Goal: Task Accomplishment & Management: Use online tool/utility

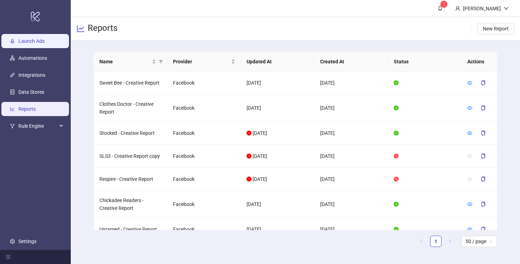
click at [30, 38] on link "Launch Ads" at bounding box center [31, 41] width 26 height 6
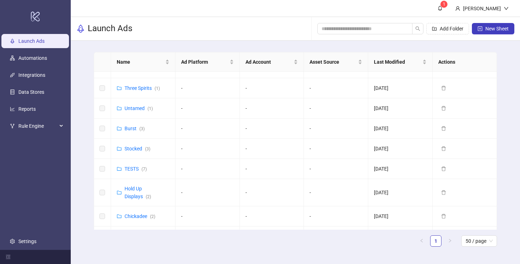
scroll to position [287, 0]
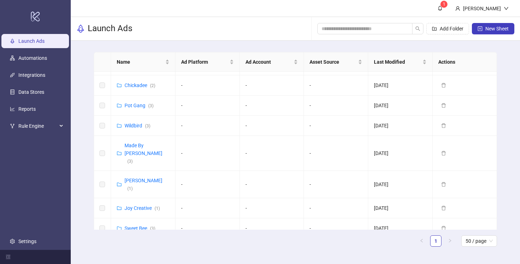
click at [145, 245] on link "[PERSON_NAME] & [PERSON_NAME] ([GEOGRAPHIC_DATA]) ( 5 )" at bounding box center [149, 259] width 51 height 29
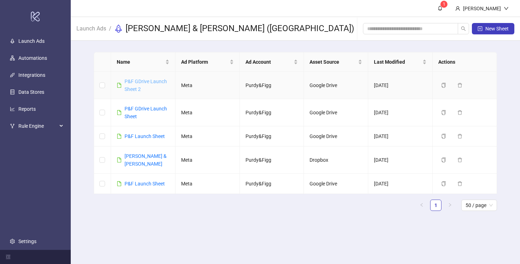
click at [140, 83] on link "P&F GDrive Launch Sheet 2" at bounding box center [145, 84] width 42 height 13
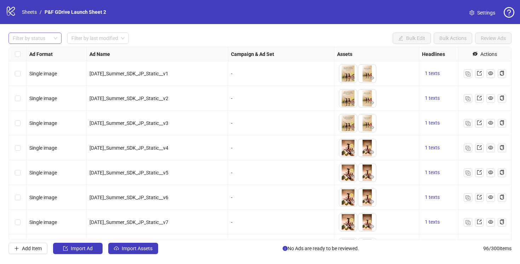
click at [45, 36] on div at bounding box center [31, 38] width 43 height 10
click at [36, 54] on div "Draft" at bounding box center [35, 53] width 42 height 8
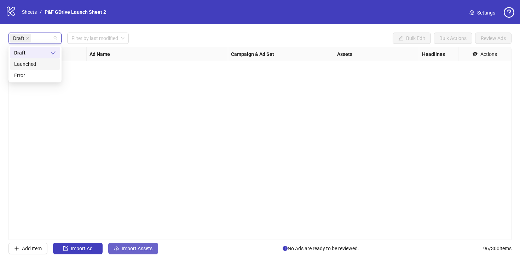
click at [134, 250] on span "Import Assets" at bounding box center [137, 248] width 31 height 6
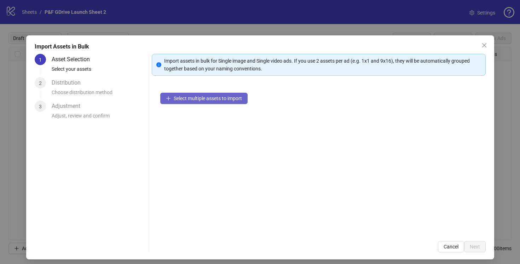
click at [186, 93] on button "Select multiple assets to import" at bounding box center [203, 98] width 87 height 11
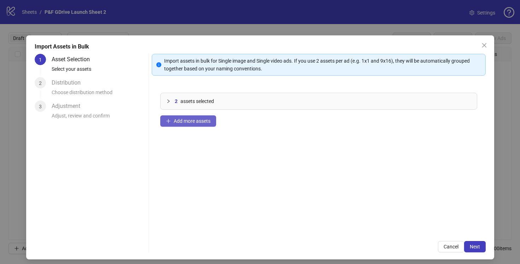
click at [185, 118] on span "Add more assets" at bounding box center [192, 121] width 37 height 6
click at [193, 122] on span "Add more assets" at bounding box center [192, 121] width 37 height 6
click at [190, 121] on span "Add more assets" at bounding box center [192, 121] width 37 height 6
click at [202, 123] on span "Add more assets" at bounding box center [192, 121] width 37 height 6
click at [180, 120] on span "Add more assets" at bounding box center [192, 121] width 37 height 6
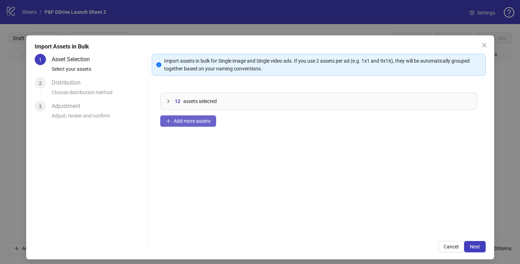
click at [191, 121] on span "Add more assets" at bounding box center [192, 121] width 37 height 6
click at [167, 100] on icon "collapsed" at bounding box center [168, 101] width 4 height 4
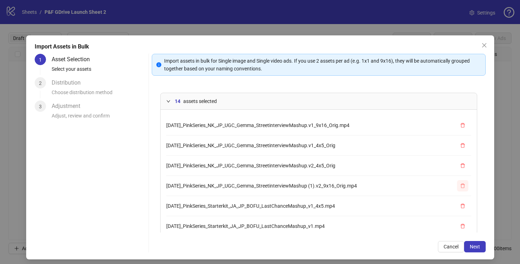
click at [464, 185] on icon "delete" at bounding box center [462, 185] width 4 height 5
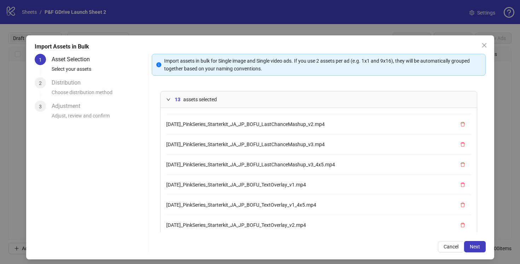
click at [339, 144] on li "[DATE]_PinkSeries_Starterkit_JA_JP_BOFU_LastChanceMashup_v3.mp4" at bounding box center [318, 144] width 305 height 20
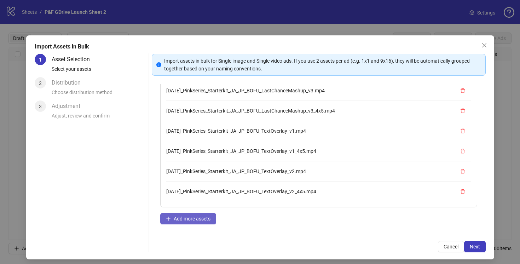
click at [186, 219] on span "Add more assets" at bounding box center [192, 219] width 37 height 6
click at [197, 221] on span "Add more assets" at bounding box center [192, 219] width 37 height 6
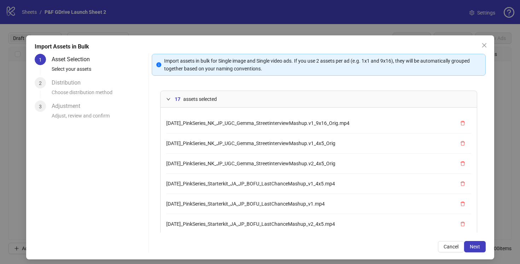
scroll to position [0, 0]
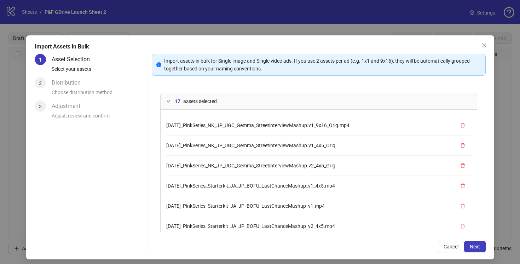
click at [168, 101] on icon "expanded" at bounding box center [168, 101] width 4 height 4
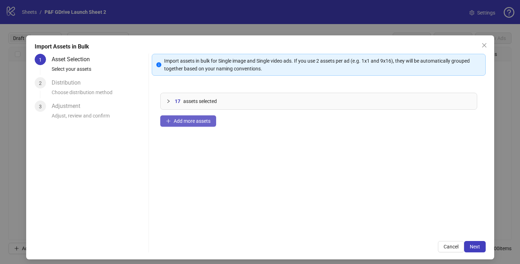
click at [196, 120] on span "Add more assets" at bounding box center [192, 121] width 37 height 6
click at [190, 122] on span "Add more assets" at bounding box center [192, 121] width 37 height 6
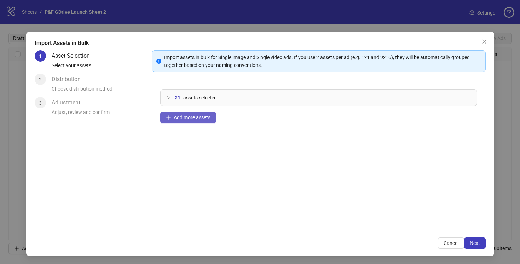
click at [187, 118] on span "Add more assets" at bounding box center [192, 118] width 37 height 6
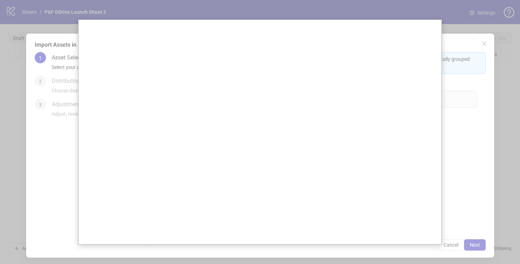
scroll to position [0, 0]
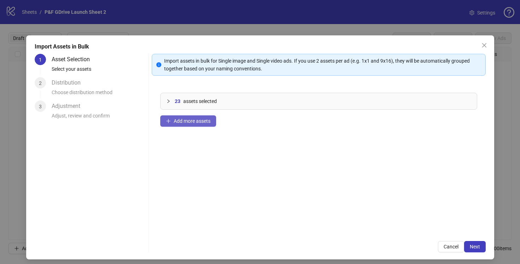
click at [188, 121] on span "Add more assets" at bounding box center [192, 121] width 37 height 6
click at [179, 120] on span "Add more assets" at bounding box center [192, 121] width 37 height 6
click at [192, 120] on span "Add more assets" at bounding box center [192, 121] width 37 height 6
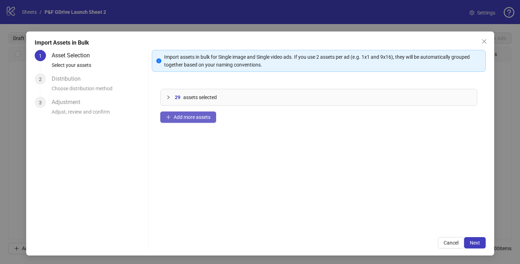
click at [187, 116] on span "Add more assets" at bounding box center [192, 117] width 37 height 6
click at [197, 117] on span "Add more assets" at bounding box center [192, 117] width 37 height 6
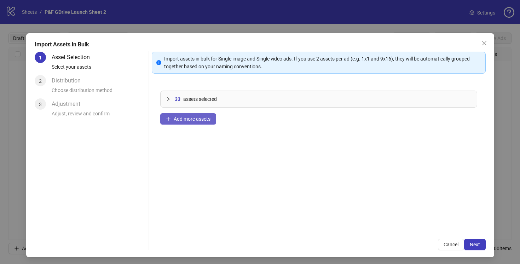
click at [193, 118] on span "Add more assets" at bounding box center [192, 119] width 37 height 6
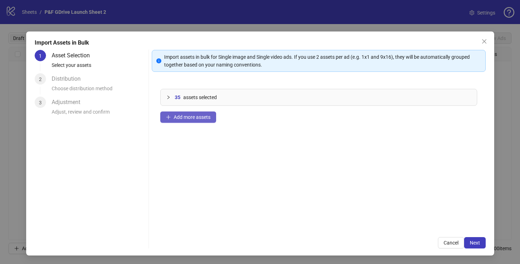
click at [201, 119] on span "Add more assets" at bounding box center [192, 117] width 37 height 6
click at [170, 97] on icon "collapsed" at bounding box center [168, 97] width 4 height 4
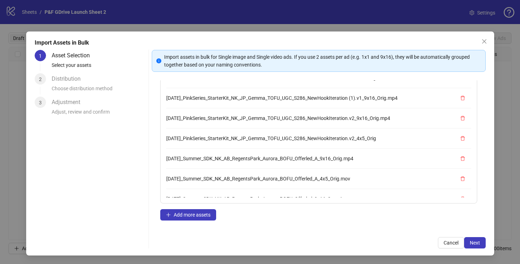
scroll to position [570, 0]
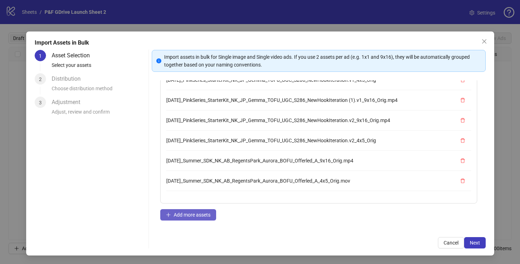
click at [193, 209] on button "Add more assets" at bounding box center [188, 214] width 56 height 11
click at [197, 212] on span "Add more assets" at bounding box center [192, 215] width 37 height 6
click at [185, 212] on span "Add more assets" at bounding box center [192, 215] width 37 height 6
click at [198, 214] on span "Add more assets" at bounding box center [192, 215] width 37 height 6
click at [186, 212] on span "Add more assets" at bounding box center [192, 215] width 37 height 6
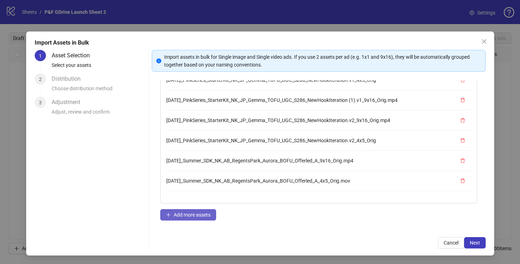
click at [187, 211] on button "Add more assets" at bounding box center [188, 214] width 56 height 11
click at [188, 217] on button "Add more assets" at bounding box center [188, 214] width 56 height 11
click at [188, 216] on span "Add more assets" at bounding box center [192, 215] width 37 height 6
click at [185, 215] on span "Add more assets" at bounding box center [192, 215] width 37 height 6
click at [182, 214] on span "Add more assets" at bounding box center [192, 215] width 37 height 6
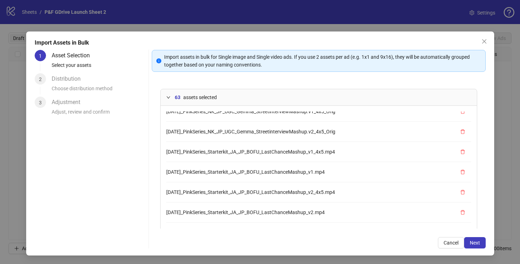
scroll to position [29, 0]
click at [363, 151] on li "[DATE]_PinkSeries_Starterkit_JA_JP_BOFU_LastChanceMashup_v1_4x5.mp4" at bounding box center [318, 152] width 305 height 20
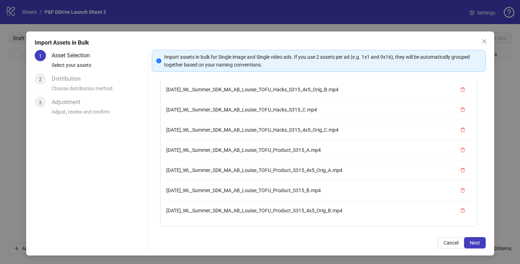
scroll to position [56, 0]
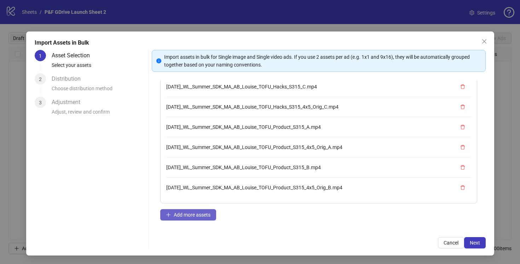
click at [185, 212] on span "Add more assets" at bounding box center [192, 215] width 37 height 6
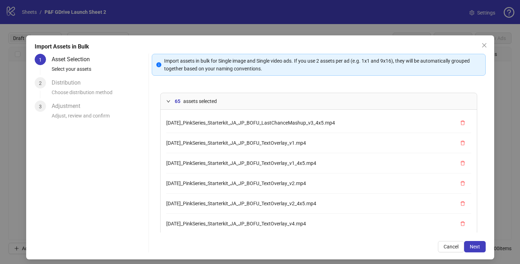
scroll to position [0, 0]
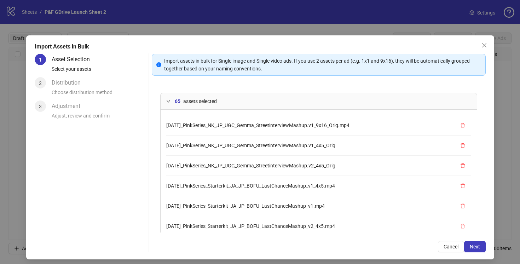
drag, startPoint x: 345, startPoint y: 163, endPoint x: 162, endPoint y: 163, distance: 182.8
click at [162, 163] on div "[DATE]_PinkSeries_NK_JP_UGC_Gemma_StreetinterviewMashup.v1_9x16_Orig.mp4 [DATE]…" at bounding box center [319, 186] width 316 height 153
copy span "[DATE]_PinkSeries_NK_JP_UGC_Gemma_StreetinterviewMashup.v2_4x5_Orig"
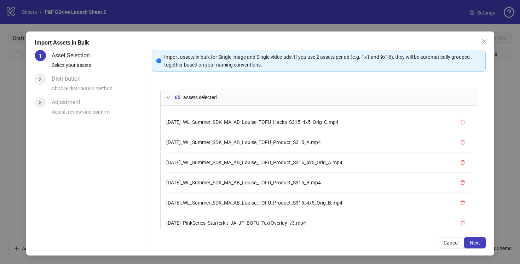
scroll to position [56, 0]
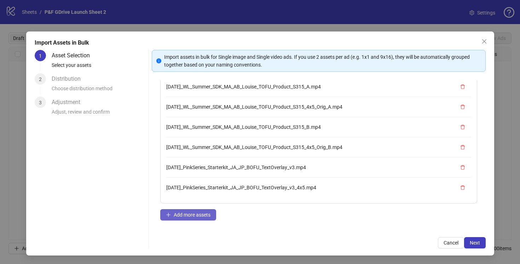
click at [188, 213] on span "Add more assets" at bounding box center [192, 215] width 37 height 6
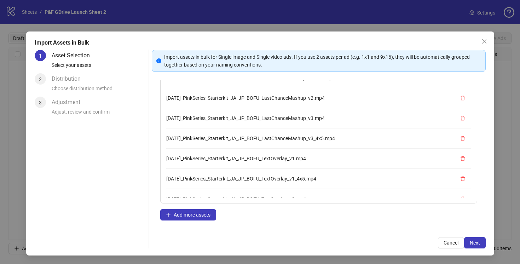
scroll to position [0, 0]
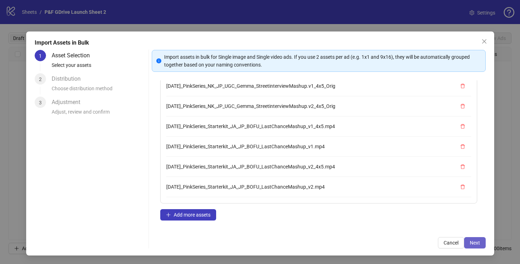
click at [473, 240] on span "Next" at bounding box center [475, 243] width 10 height 6
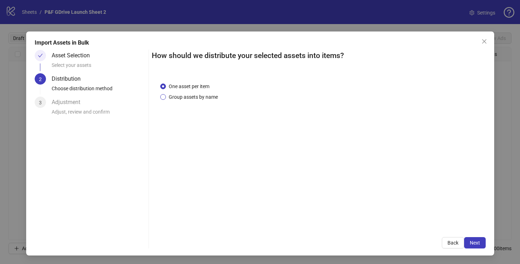
click at [167, 94] on span "Group assets by name" at bounding box center [193, 97] width 55 height 8
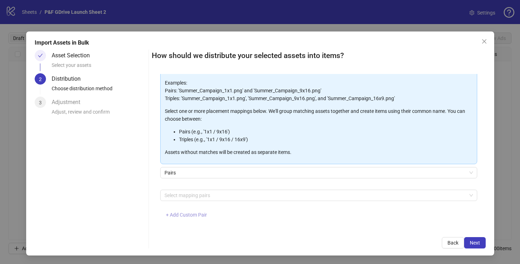
scroll to position [52, 0]
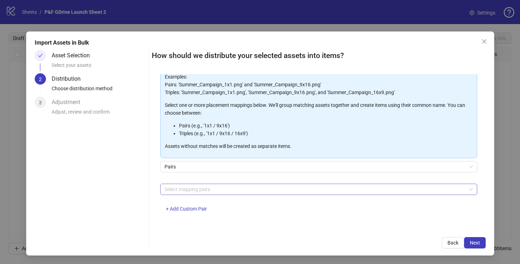
click at [183, 188] on div at bounding box center [315, 189] width 307 height 10
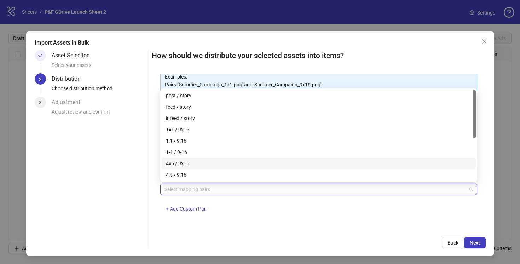
click at [184, 165] on div "4x5 / 9x16" at bounding box center [318, 163] width 305 height 8
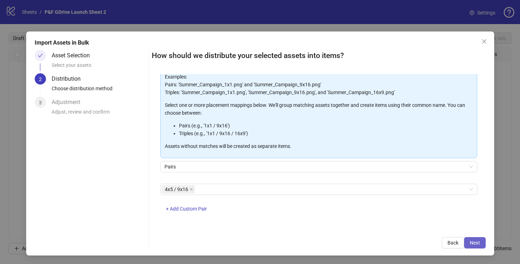
click at [467, 240] on button "Next" at bounding box center [475, 242] width 22 height 11
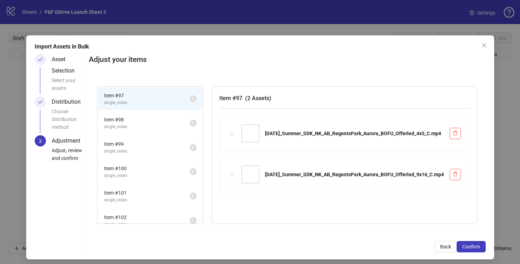
scroll to position [4, 0]
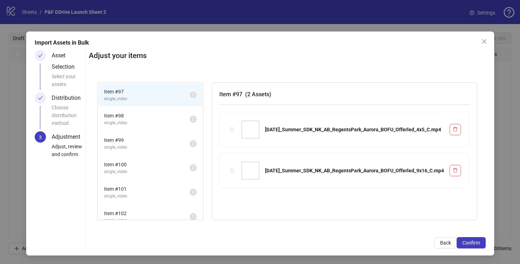
click at [134, 117] on span "Item # 98" at bounding box center [147, 116] width 86 height 8
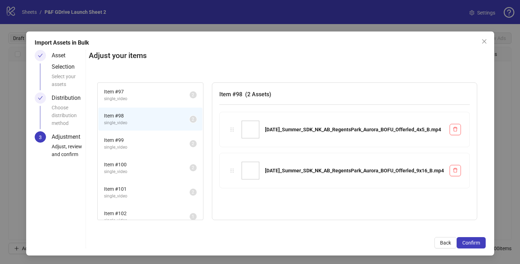
click at [145, 140] on span "Item # 99" at bounding box center [147, 140] width 86 height 8
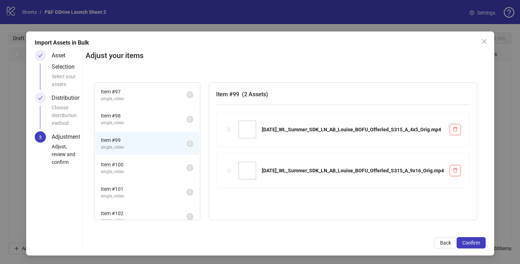
click at [134, 169] on span "single_video" at bounding box center [144, 171] width 86 height 7
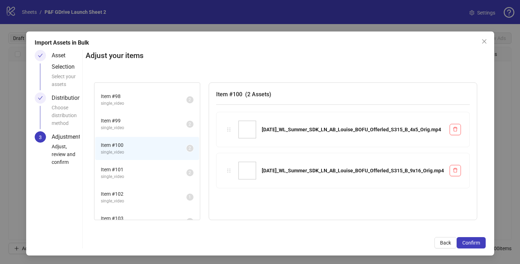
scroll to position [17, 0]
click at [132, 170] on span "Item # 101" at bounding box center [144, 172] width 86 height 8
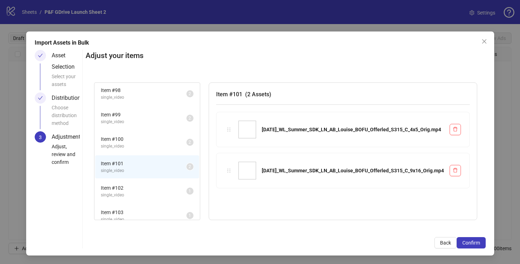
scroll to position [25, 0]
click at [122, 189] on span "Item # 102" at bounding box center [144, 189] width 86 height 8
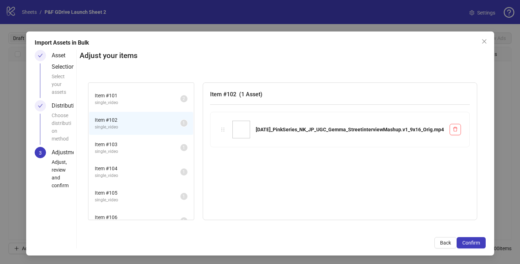
scroll to position [93, 0]
drag, startPoint x: 137, startPoint y: 141, endPoint x: 132, endPoint y: 140, distance: 5.3
click at [137, 141] on span "Item # 103" at bounding box center [138, 145] width 86 height 8
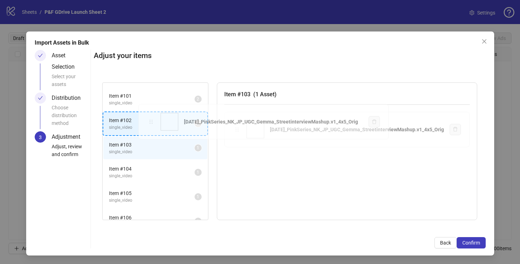
drag, startPoint x: 232, startPoint y: 129, endPoint x: 151, endPoint y: 122, distance: 81.0
click at [151, 122] on div "Item # 97 single_video 2 Item # 98 single_video 2 Item # 99 single_video 2 Item…" at bounding box center [290, 151] width 392 height 155
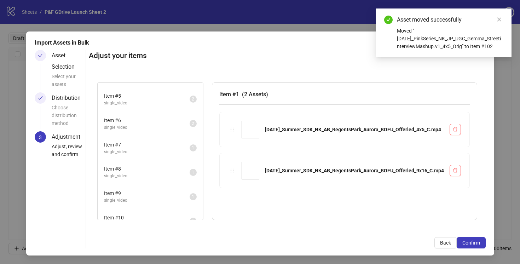
click at [139, 146] on span "Item # 7" at bounding box center [147, 145] width 86 height 8
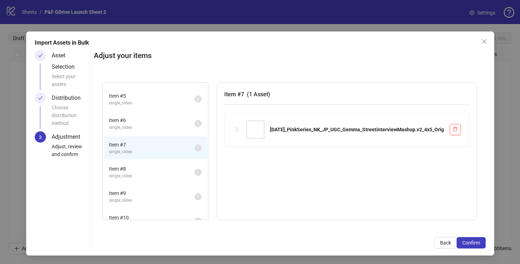
click at [135, 166] on span "Item # 8" at bounding box center [152, 169] width 86 height 8
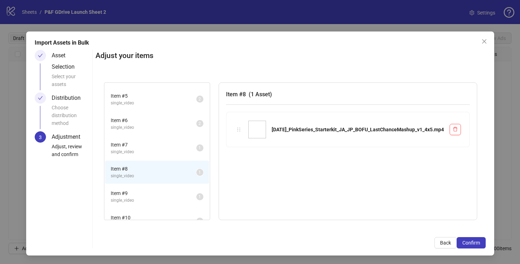
click at [128, 194] on span "Item # 9" at bounding box center [154, 193] width 86 height 8
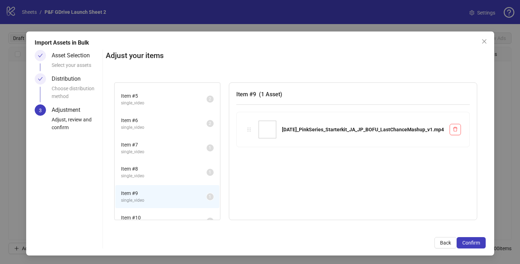
click at [133, 179] on span "single_video" at bounding box center [164, 176] width 86 height 7
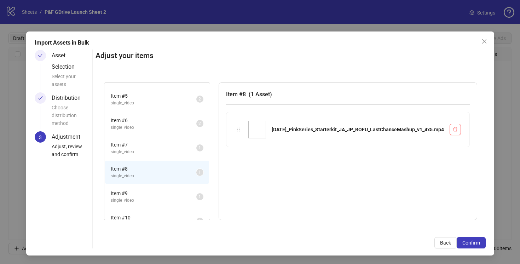
click at [138, 151] on span "single_video" at bounding box center [154, 151] width 86 height 7
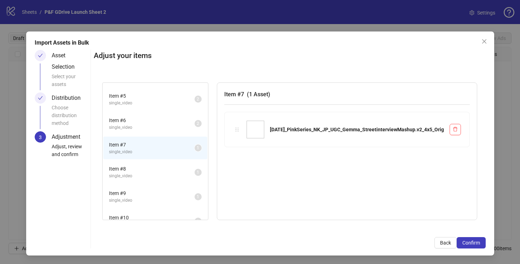
click at [140, 125] on span "single_video" at bounding box center [152, 127] width 86 height 7
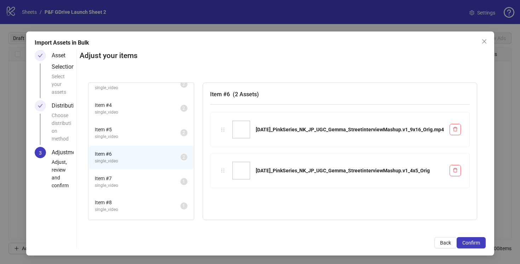
scroll to position [0, 0]
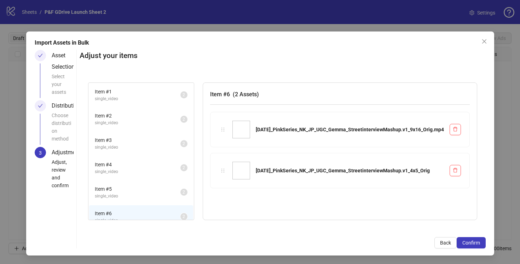
click at [139, 95] on span "Item # 1" at bounding box center [138, 92] width 86 height 8
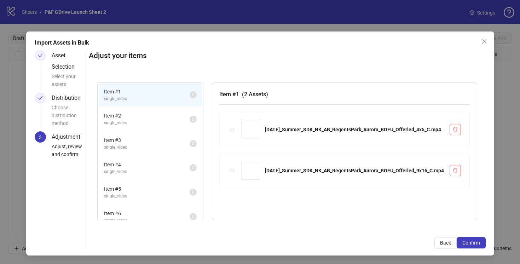
click at [143, 117] on span "Item # 2" at bounding box center [147, 116] width 86 height 8
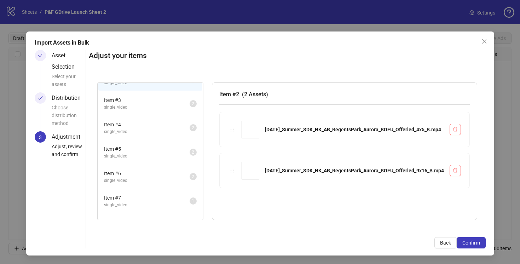
scroll to position [42, 0]
click at [147, 97] on span "Item # 3" at bounding box center [147, 98] width 86 height 8
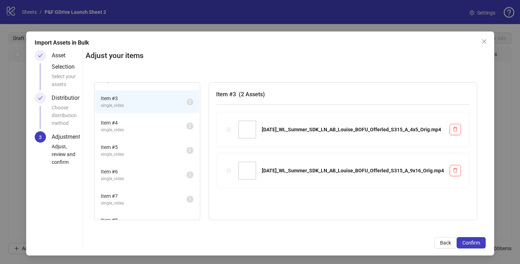
click at [143, 123] on span "Item # 4" at bounding box center [144, 123] width 86 height 8
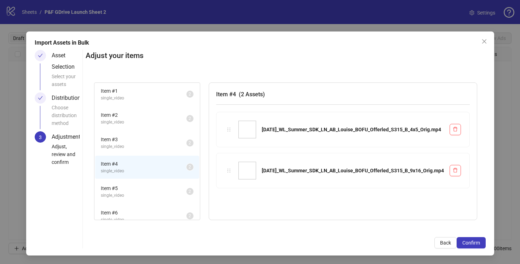
scroll to position [0, 0]
click at [124, 93] on span "Item # 1" at bounding box center [144, 92] width 86 height 8
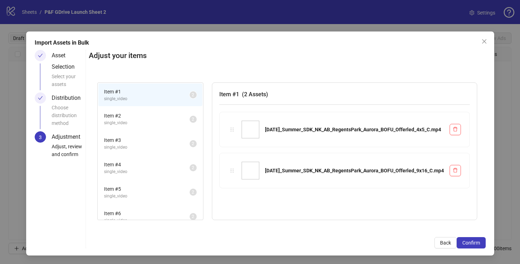
click at [126, 117] on span "Item # 2" at bounding box center [147, 116] width 86 height 8
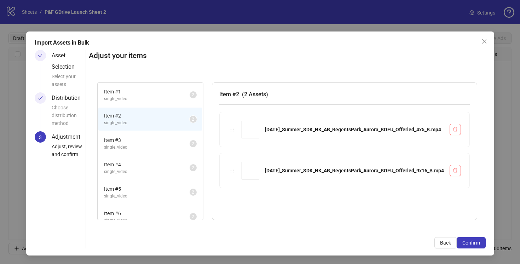
click at [127, 143] on span "Item # 3" at bounding box center [147, 140] width 86 height 8
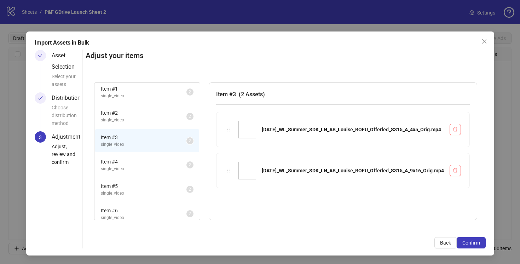
scroll to position [3, 0]
click at [139, 158] on span "Item # 4" at bounding box center [144, 161] width 86 height 8
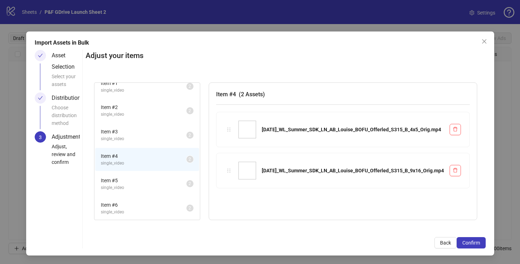
click at [133, 135] on span "Item # 3" at bounding box center [144, 132] width 86 height 8
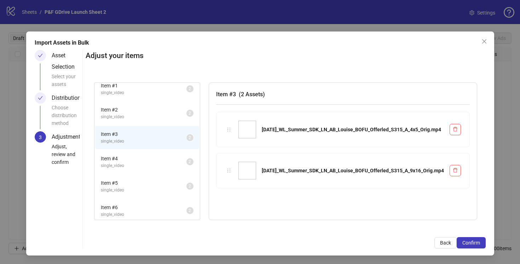
scroll to position [4, 0]
click at [138, 162] on span "Item # 4" at bounding box center [144, 160] width 86 height 8
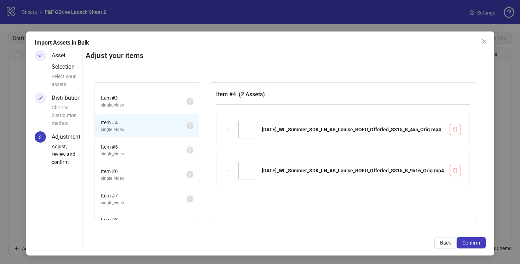
click at [137, 151] on span "single_video" at bounding box center [144, 154] width 86 height 7
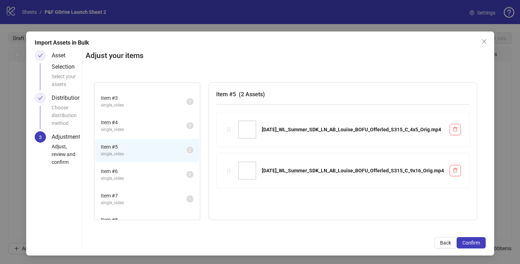
click at [127, 173] on span "Item # 6" at bounding box center [144, 171] width 86 height 8
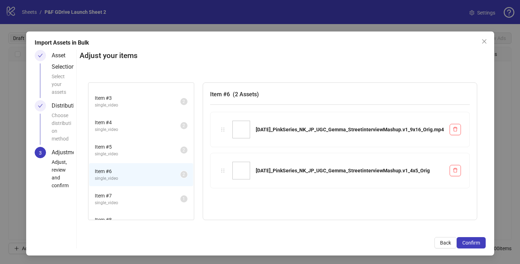
click at [130, 192] on span "Item # 7" at bounding box center [138, 196] width 86 height 8
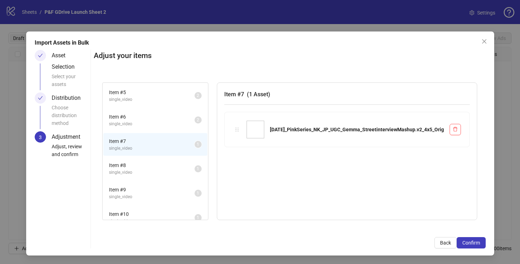
scroll to position [97, 0]
click at [136, 169] on span "single_video" at bounding box center [152, 172] width 86 height 7
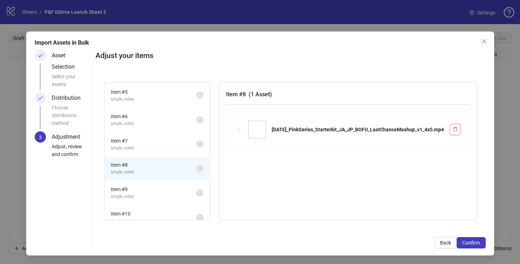
click at [142, 192] on span "Item # 9" at bounding box center [154, 189] width 86 height 8
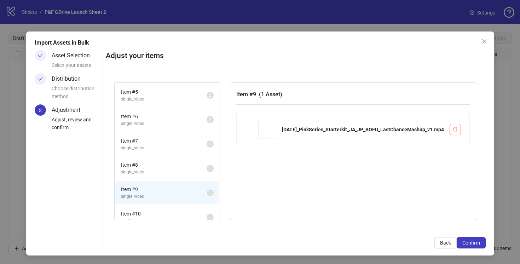
click at [145, 163] on span "Item # 8" at bounding box center [164, 165] width 86 height 8
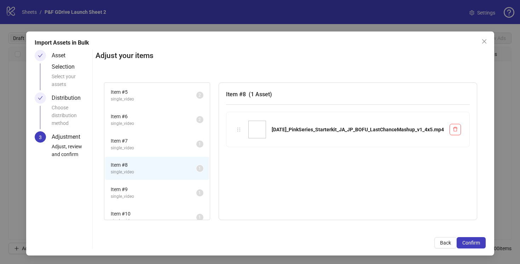
click at [146, 145] on span "single_video" at bounding box center [154, 148] width 86 height 7
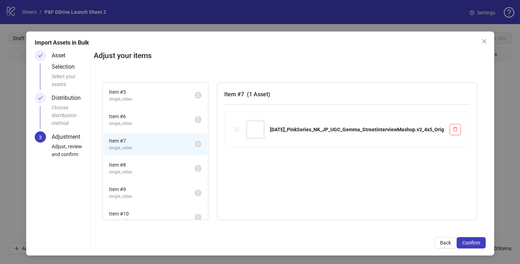
click at [142, 160] on li "Item # 8 single_video 1" at bounding box center [155, 168] width 104 height 23
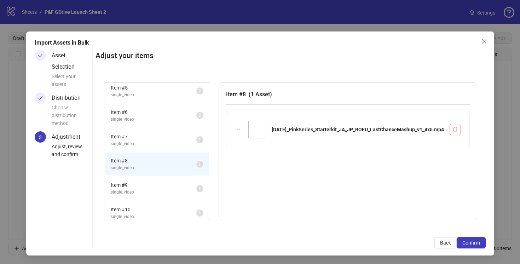
click at [138, 142] on span "single_video" at bounding box center [154, 143] width 86 height 7
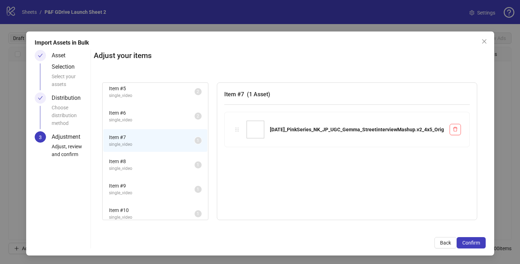
drag, startPoint x: 144, startPoint y: 164, endPoint x: 140, endPoint y: 163, distance: 3.6
click at [144, 164] on span "Item # 8" at bounding box center [152, 161] width 86 height 8
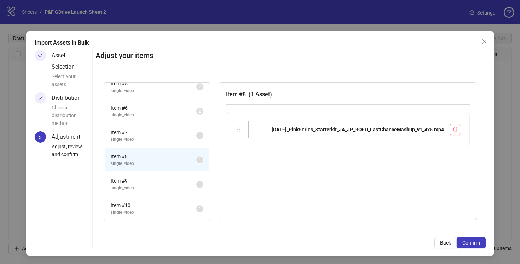
click at [141, 112] on span "single_video" at bounding box center [154, 115] width 86 height 7
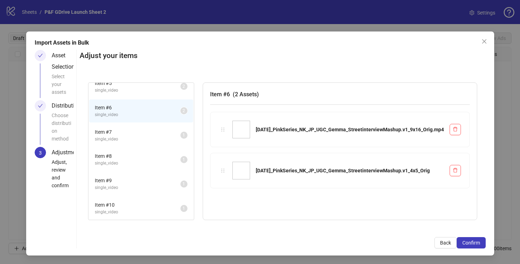
click at [135, 133] on span "Item # 7" at bounding box center [138, 132] width 86 height 8
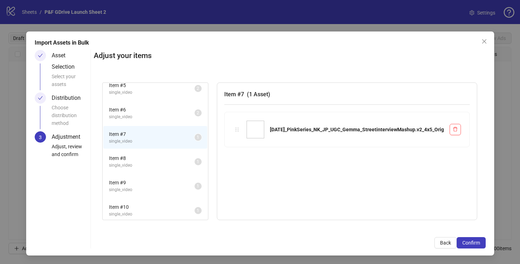
click at [132, 162] on span "single_video" at bounding box center [152, 165] width 86 height 7
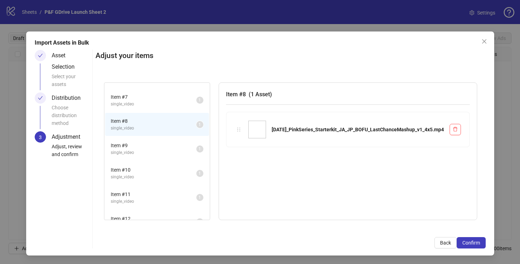
scroll to position [140, 0]
click at [151, 146] on span "Item # 9" at bounding box center [154, 146] width 86 height 8
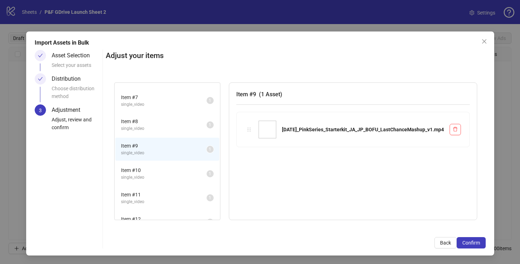
click at [154, 170] on span "Item # 10" at bounding box center [164, 170] width 86 height 8
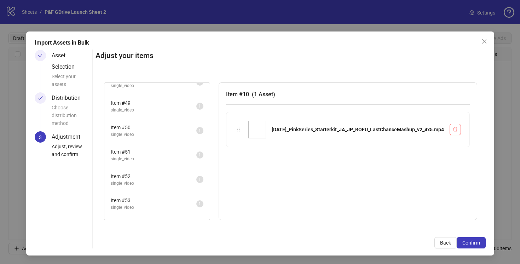
scroll to position [1323, 0]
click at [137, 204] on span "Item # 60" at bounding box center [154, 204] width 86 height 8
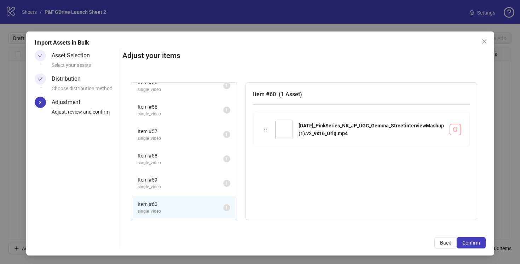
click at [158, 185] on span "single_video" at bounding box center [181, 186] width 86 height 7
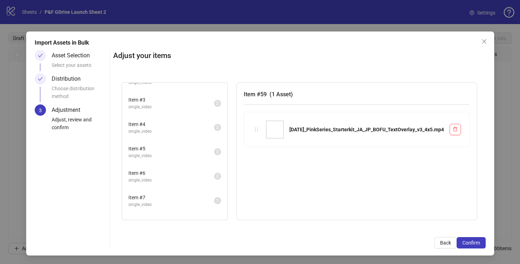
scroll to position [43, 0]
click at [163, 116] on li "Item # 4 single_video 2" at bounding box center [175, 124] width 104 height 23
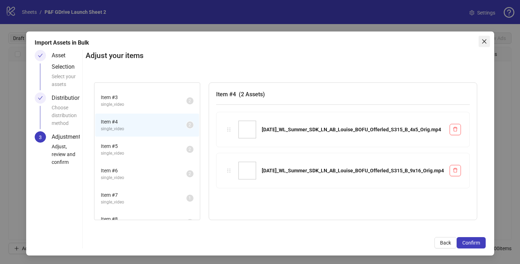
click at [485, 40] on icon "close" at bounding box center [484, 42] width 6 height 6
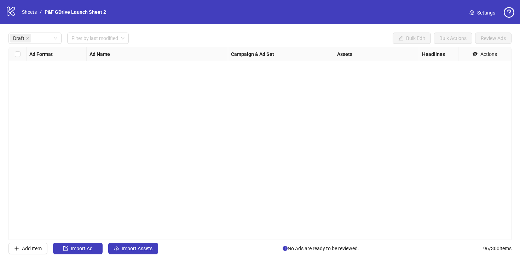
scroll to position [0, 0]
click at [134, 247] on span "Import Assets" at bounding box center [137, 248] width 31 height 6
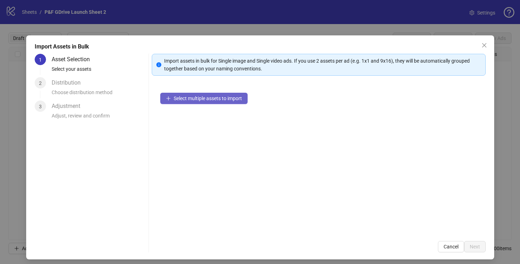
click at [184, 98] on span "Select multiple assets to import" at bounding box center [208, 98] width 68 height 6
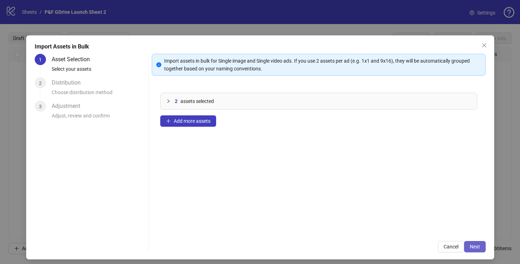
click at [476, 247] on span "Next" at bounding box center [475, 247] width 10 height 6
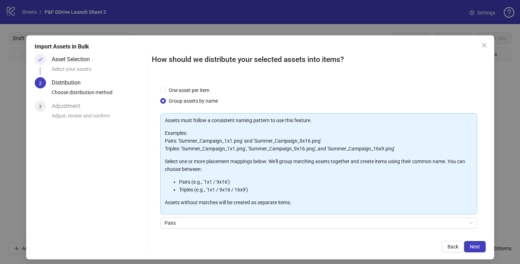
scroll to position [52, 0]
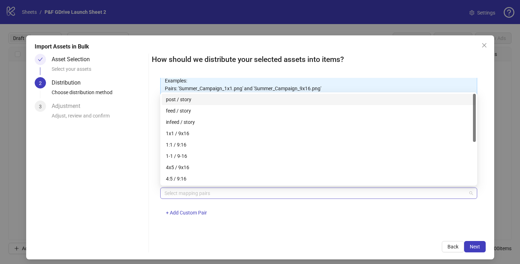
click at [179, 193] on div at bounding box center [315, 193] width 307 height 10
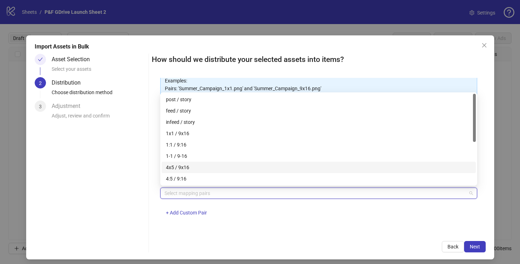
click at [178, 166] on div "4x5 / 9x16" at bounding box center [318, 167] width 305 height 8
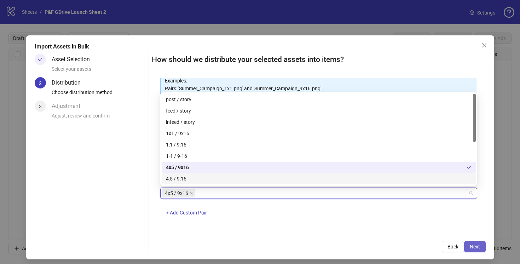
click at [478, 247] on span "Next" at bounding box center [475, 247] width 10 height 6
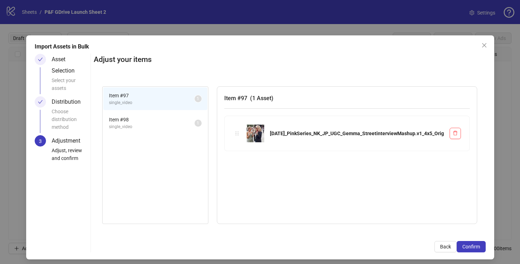
click at [135, 118] on span "Item # 98" at bounding box center [152, 120] width 86 height 8
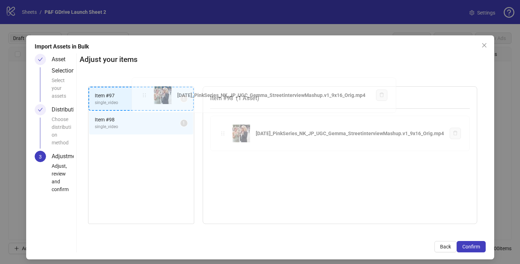
drag, startPoint x: 220, startPoint y: 133, endPoint x: 145, endPoint y: 95, distance: 83.7
click at [145, 95] on div "Item # 97 single_video 1 Item # 98 single_video 1 Item # 98 ( 1 Asset ) [DATE]_…" at bounding box center [283, 155] width 406 height 155
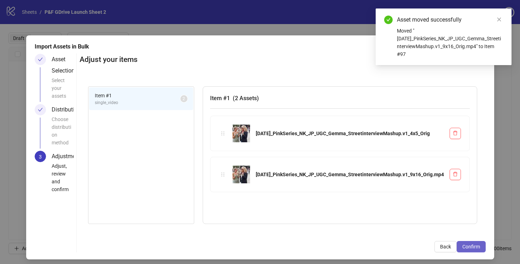
click at [470, 246] on span "Confirm" at bounding box center [471, 247] width 18 height 6
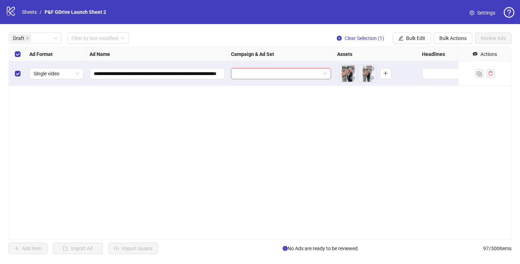
click at [62, 157] on div "**********" at bounding box center [259, 143] width 503 height 193
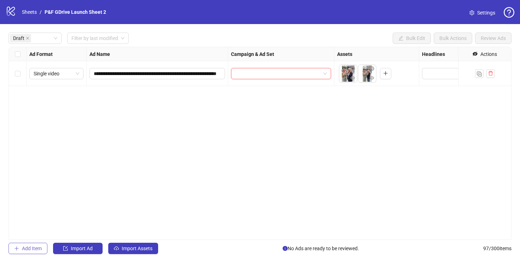
click at [36, 245] on button "Add Item" at bounding box center [27, 248] width 39 height 11
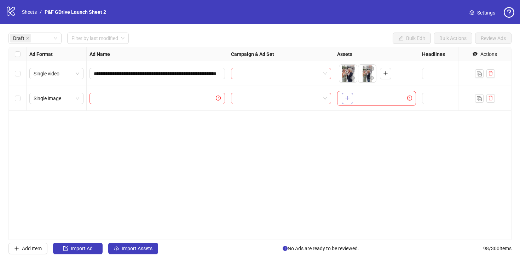
click at [348, 97] on icon "plus" at bounding box center [347, 97] width 5 height 5
click at [23, 248] on span "Add Item" at bounding box center [32, 248] width 20 height 6
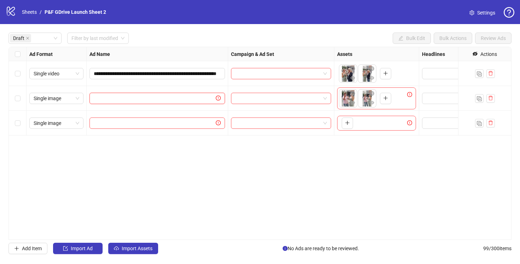
click at [185, 99] on input "text" at bounding box center [154, 98] width 121 height 8
click at [371, 94] on icon "close-circle" at bounding box center [371, 93] width 5 height 5
click at [355, 94] on icon "close-circle" at bounding box center [352, 93] width 5 height 5
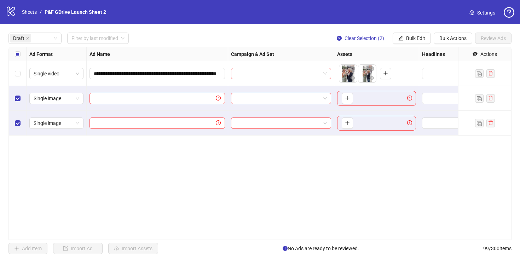
click at [455, 31] on div "**********" at bounding box center [260, 143] width 520 height 238
click at [453, 37] on span "Bulk Actions" at bounding box center [452, 38] width 27 height 6
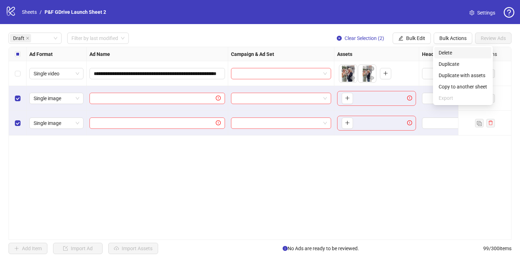
click at [449, 52] on span "Delete" at bounding box center [462, 53] width 48 height 8
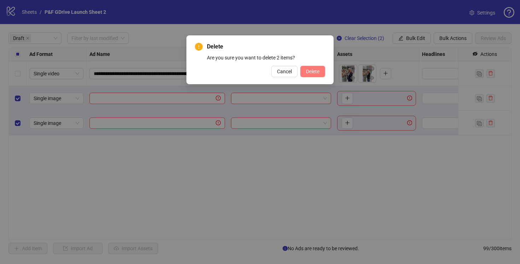
click at [308, 71] on span "Delete" at bounding box center [312, 72] width 13 height 6
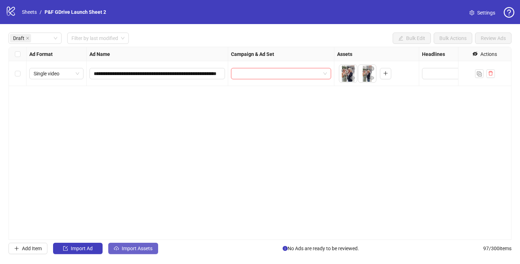
click at [129, 250] on span "Import Assets" at bounding box center [137, 248] width 31 height 6
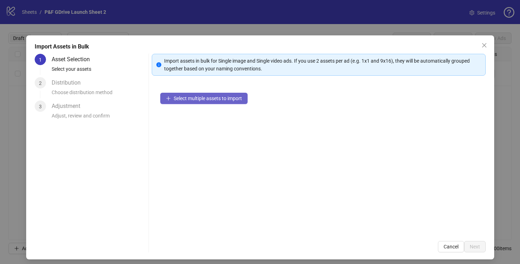
click at [210, 98] on span "Select multiple assets to import" at bounding box center [208, 98] width 68 height 6
click at [488, 44] on span "Close" at bounding box center [483, 45] width 11 height 6
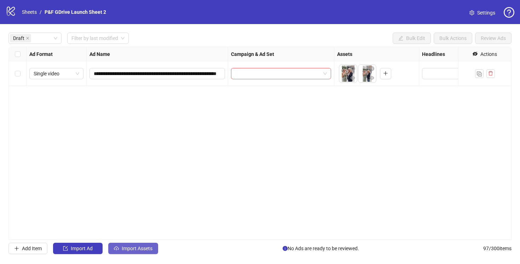
click at [128, 248] on span "Import Assets" at bounding box center [137, 248] width 31 height 6
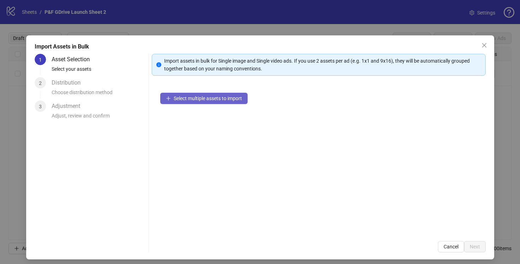
click at [197, 98] on span "Select multiple assets to import" at bounding box center [208, 98] width 68 height 6
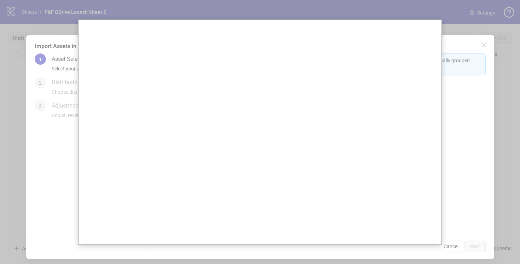
scroll to position [0, 0]
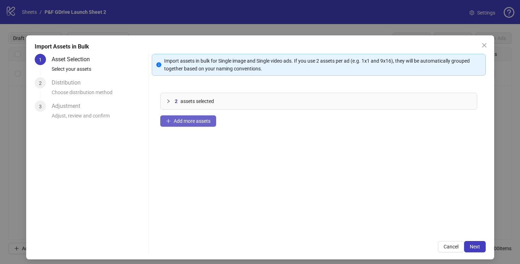
click at [182, 121] on span "Add more assets" at bounding box center [192, 121] width 37 height 6
click at [188, 123] on span "Add more assets" at bounding box center [192, 121] width 37 height 6
click at [191, 122] on span "Add more assets" at bounding box center [192, 121] width 37 height 6
click at [194, 121] on span "Add more assets" at bounding box center [192, 121] width 37 height 6
click at [186, 122] on span "Add more assets" at bounding box center [192, 121] width 37 height 6
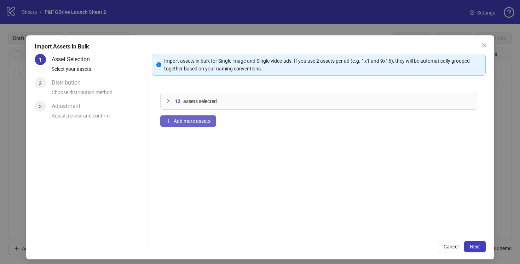
click at [188, 122] on span "Add more assets" at bounding box center [192, 121] width 37 height 6
click at [192, 124] on button "Add more assets" at bounding box center [188, 120] width 56 height 11
click at [188, 123] on span "Add more assets" at bounding box center [192, 121] width 37 height 6
click at [173, 121] on button "Add more assets" at bounding box center [188, 120] width 56 height 11
click at [186, 123] on span "Add more assets" at bounding box center [192, 121] width 37 height 6
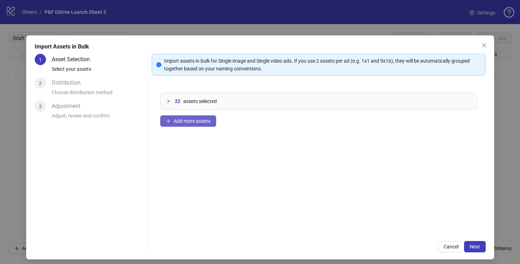
click at [196, 120] on span "Add more assets" at bounding box center [192, 121] width 37 height 6
click at [181, 122] on span "Add more assets" at bounding box center [192, 121] width 37 height 6
click at [199, 117] on button "Add more assets" at bounding box center [188, 120] width 56 height 11
click at [187, 118] on span "Add more assets" at bounding box center [192, 121] width 37 height 6
click at [192, 121] on span "Add more assets" at bounding box center [192, 121] width 37 height 6
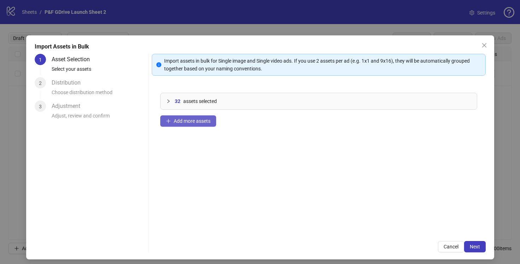
click at [194, 117] on button "Add more assets" at bounding box center [188, 120] width 56 height 11
click at [198, 120] on span "Add more assets" at bounding box center [192, 121] width 37 height 6
click at [178, 121] on span "Add more assets" at bounding box center [192, 121] width 37 height 6
click at [167, 102] on icon "collapsed" at bounding box center [168, 101] width 2 height 4
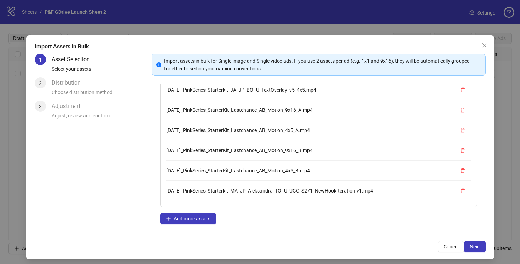
scroll to position [320, 0]
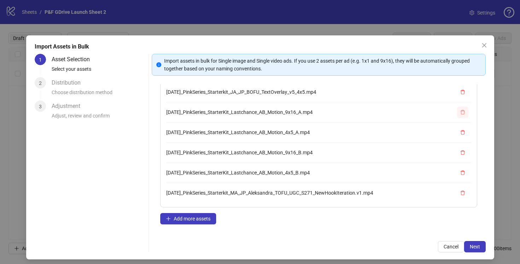
click at [462, 111] on icon "delete" at bounding box center [462, 112] width 5 height 5
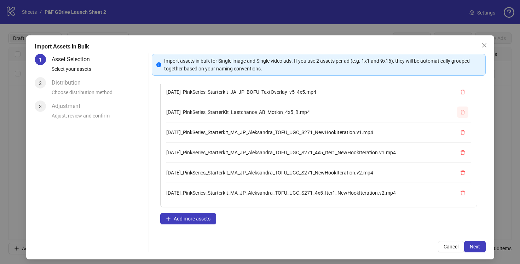
click at [462, 111] on icon "delete" at bounding box center [462, 112] width 5 height 5
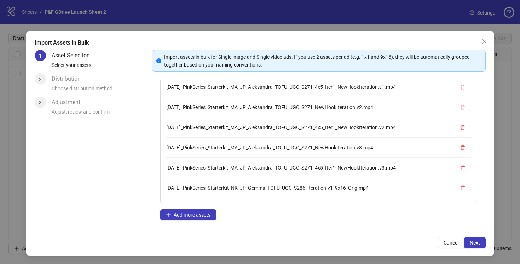
scroll to position [543, 0]
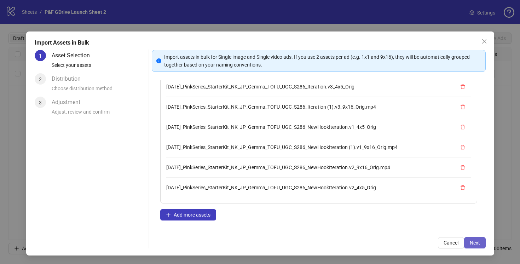
click at [472, 242] on span "Next" at bounding box center [475, 243] width 10 height 6
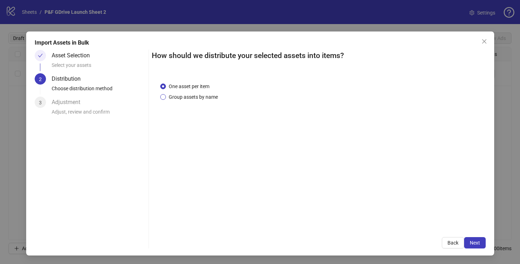
click at [166, 96] on span "Group assets by name" at bounding box center [193, 97] width 55 height 8
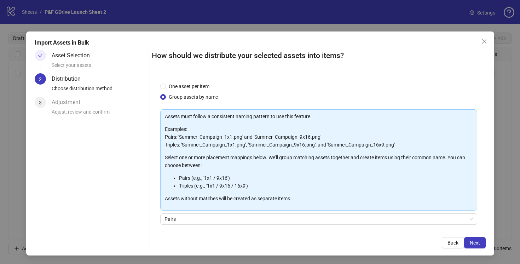
scroll to position [52, 0]
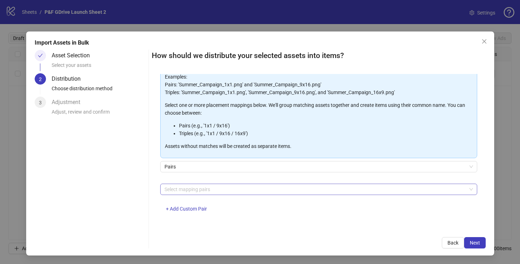
click at [175, 186] on div at bounding box center [315, 189] width 307 height 10
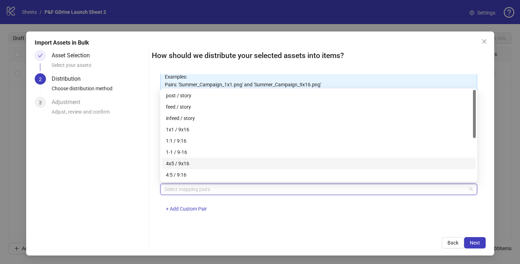
click at [180, 161] on div "4x5 / 9x16" at bounding box center [318, 163] width 305 height 8
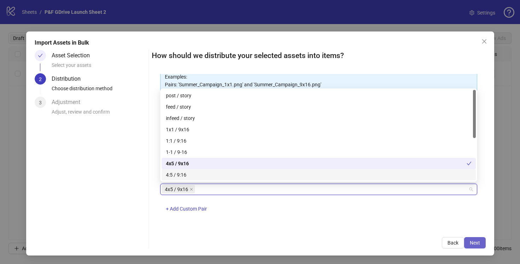
click at [476, 242] on span "Next" at bounding box center [475, 243] width 10 height 6
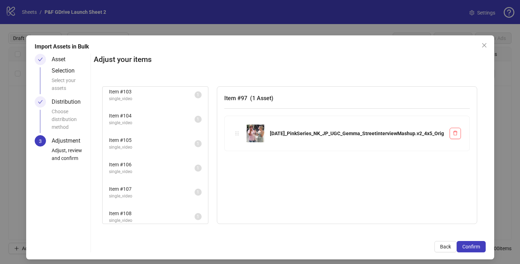
scroll to position [0, 0]
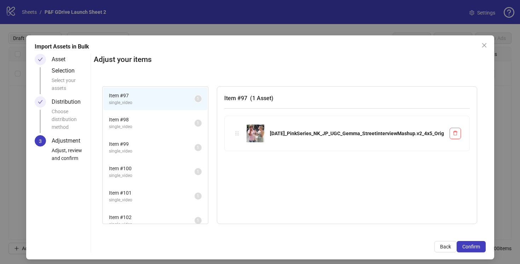
click at [157, 102] on span "single_video" at bounding box center [152, 102] width 86 height 7
click at [150, 123] on span "single_video" at bounding box center [152, 126] width 86 height 7
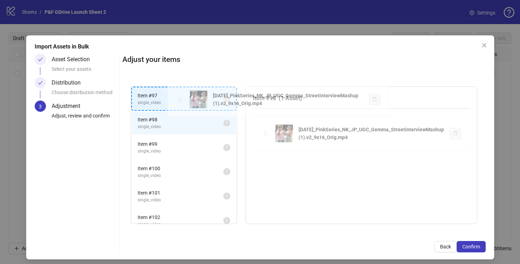
drag, startPoint x: 261, startPoint y: 134, endPoint x: 180, endPoint y: 100, distance: 88.1
click at [180, 100] on div "Item # 97 single_video 1 Item # 98 single_video 1 Item # 99 single_video 1 Item…" at bounding box center [303, 155] width 363 height 155
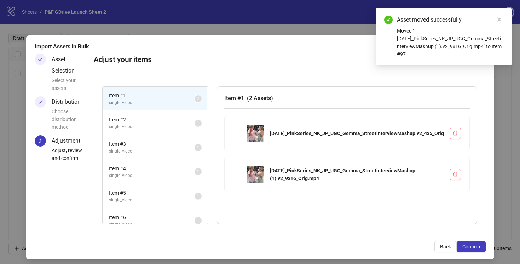
click at [159, 99] on span "single_video" at bounding box center [152, 102] width 86 height 7
click at [157, 126] on span "single_video" at bounding box center [152, 126] width 86 height 7
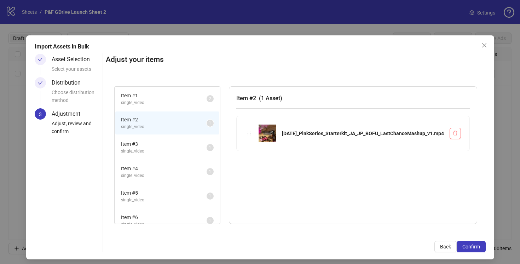
click at [155, 148] on span "single_video" at bounding box center [164, 151] width 86 height 7
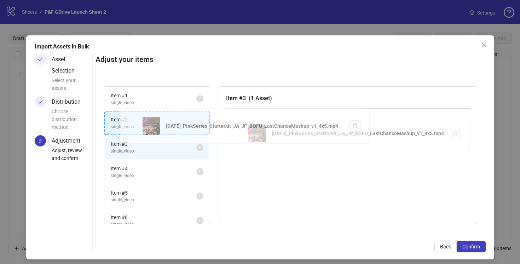
drag, startPoint x: 234, startPoint y: 133, endPoint x: 133, endPoint y: 125, distance: 101.0
click at [133, 125] on div "Item # 1 single_video 2 Item # 2 single_video 1 Item # 3 single_video 1 Item # …" at bounding box center [290, 155] width 390 height 155
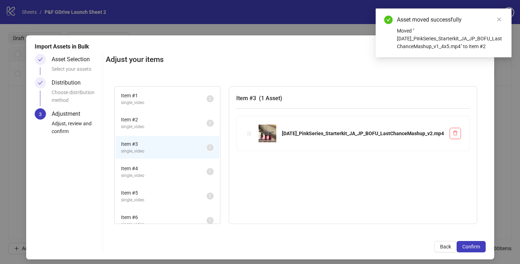
click at [148, 147] on span "Item # 3" at bounding box center [164, 144] width 86 height 8
click at [155, 128] on span "single_video" at bounding box center [164, 126] width 86 height 7
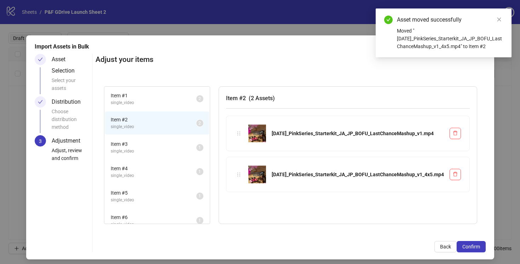
click at [145, 148] on span "single_video" at bounding box center [154, 151] width 86 height 7
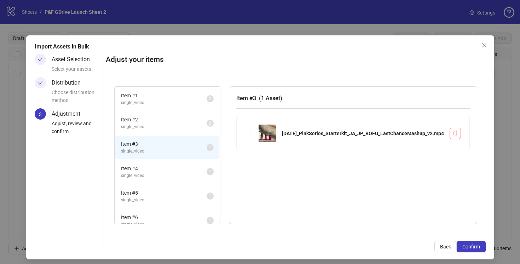
click at [148, 173] on span "single_video" at bounding box center [164, 175] width 86 height 7
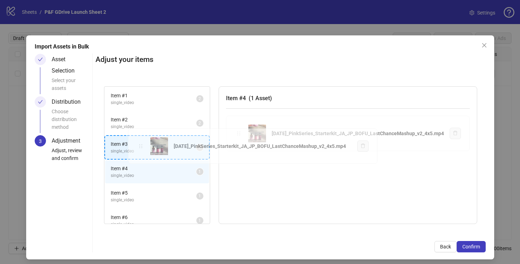
drag, startPoint x: 234, startPoint y: 134, endPoint x: 142, endPoint y: 147, distance: 93.2
click at [142, 147] on div "Item # 1 single_video 2 Item # 2 single_video 2 Item # 3 single_video 1 Item # …" at bounding box center [290, 155] width 390 height 155
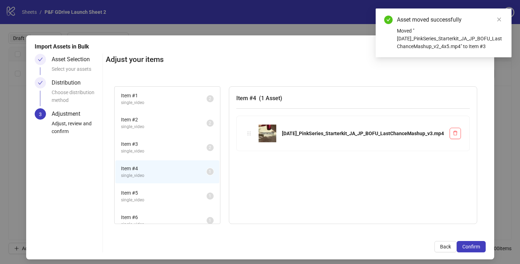
click at [141, 147] on span "Item # 3" at bounding box center [164, 144] width 86 height 8
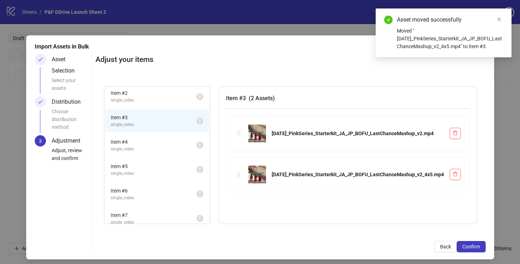
scroll to position [27, 0]
click at [141, 147] on span "single_video" at bounding box center [154, 148] width 86 height 7
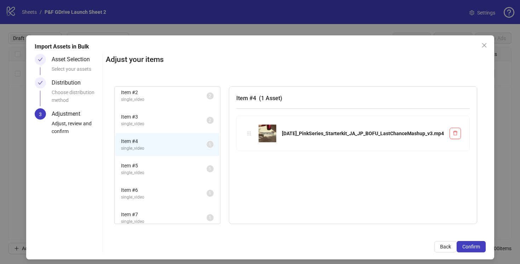
click at [164, 169] on span "Item # 5" at bounding box center [164, 166] width 86 height 8
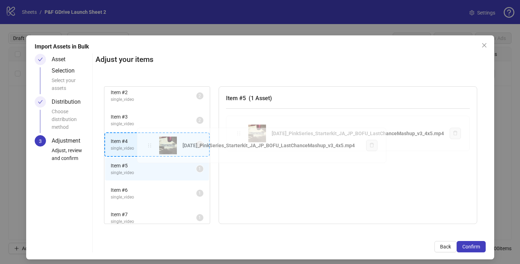
drag, startPoint x: 233, startPoint y: 135, endPoint x: 149, endPoint y: 148, distance: 85.1
click at [149, 148] on div "Item # 1 single_video 2 Item # 2 single_video 2 Item # 3 single_video 2 Item # …" at bounding box center [290, 155] width 390 height 155
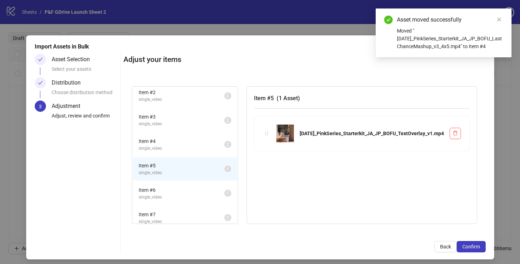
click at [156, 145] on span "single_video" at bounding box center [182, 148] width 86 height 7
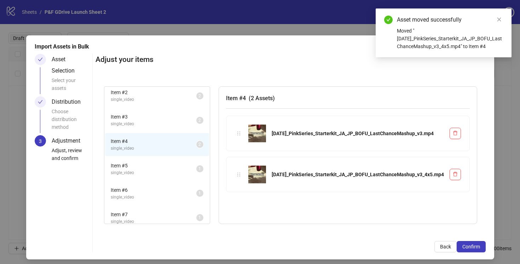
click at [161, 169] on span "single_video" at bounding box center [154, 172] width 86 height 7
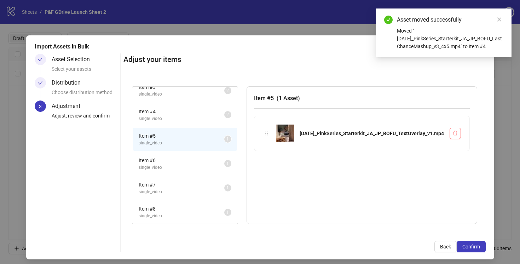
scroll to position [57, 0]
click at [164, 163] on span "Item # 6" at bounding box center [182, 161] width 86 height 8
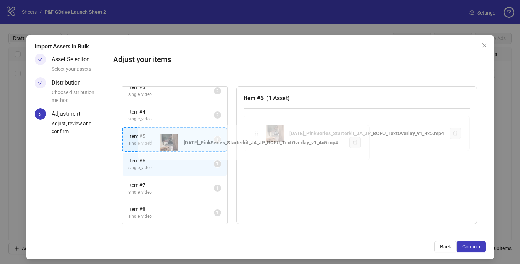
drag, startPoint x: 253, startPoint y: 134, endPoint x: 154, endPoint y: 144, distance: 99.8
click at [154, 144] on div "Item # 1 single_video 2 Item # 2 single_video 2 Item # 3 single_video 2 Item # …" at bounding box center [299, 155] width 372 height 155
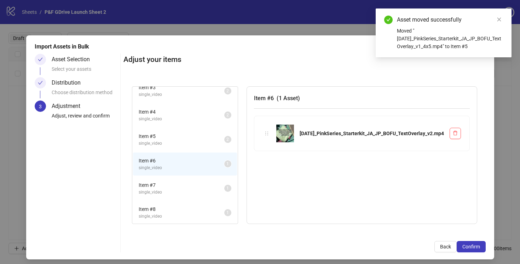
click at [154, 144] on span "single_video" at bounding box center [182, 143] width 86 height 7
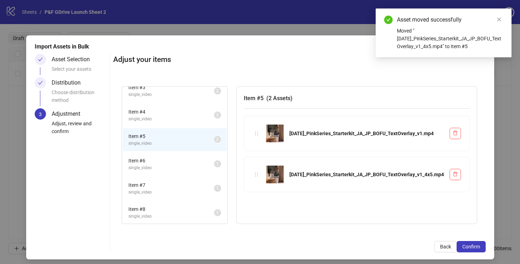
click at [186, 162] on span "Item # 6" at bounding box center [171, 161] width 86 height 8
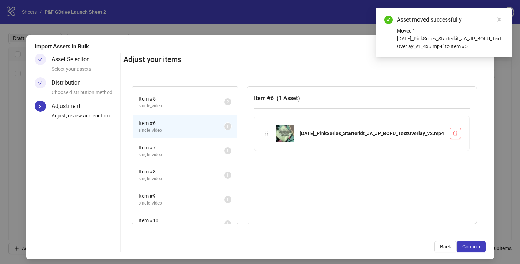
scroll to position [95, 0]
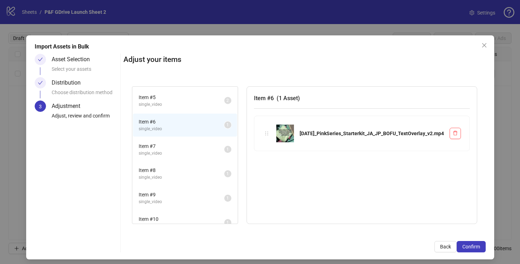
click at [171, 146] on span "Item # 7" at bounding box center [182, 146] width 86 height 8
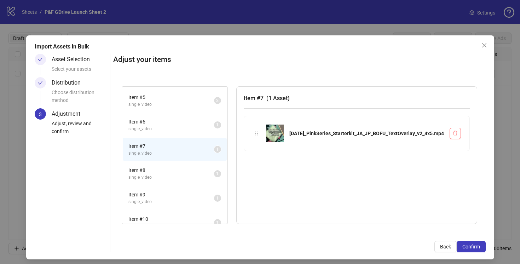
click at [186, 126] on span "single_video" at bounding box center [171, 129] width 86 height 7
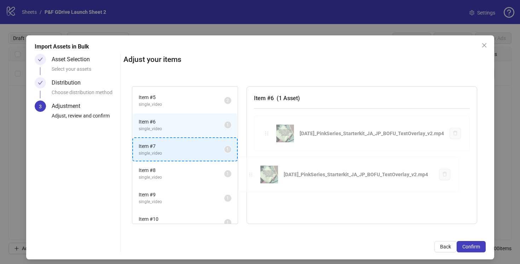
drag, startPoint x: 259, startPoint y: 134, endPoint x: 153, endPoint y: 146, distance: 106.0
click at [153, 146] on div "Item # 1 single_video 2 Item # 2 single_video 2 Item # 3 single_video 2 Item # …" at bounding box center [304, 155] width 362 height 155
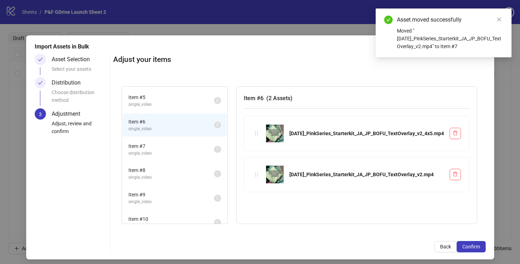
click at [155, 135] on li "Item # 6 single_video 2" at bounding box center [175, 124] width 104 height 23
click at [151, 148] on span "Item # 7" at bounding box center [171, 146] width 86 height 8
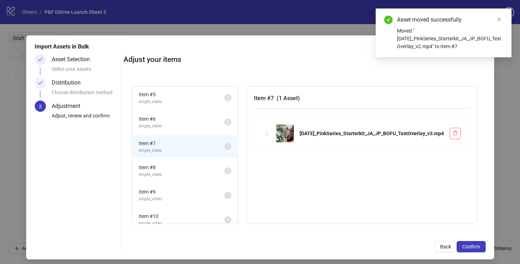
scroll to position [99, 0]
click at [155, 167] on span "Item # 8" at bounding box center [182, 167] width 86 height 8
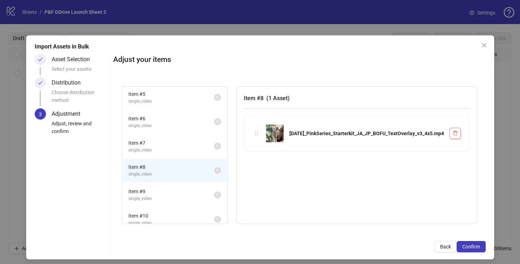
click at [167, 149] on span "single_video" at bounding box center [171, 150] width 86 height 7
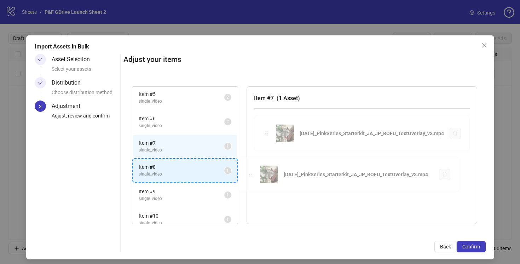
drag, startPoint x: 261, startPoint y: 133, endPoint x: 179, endPoint y: 170, distance: 90.2
click at [179, 170] on div "Item # 1 single_video 2 Item # 2 single_video 2 Item # 3 single_video 2 Item # …" at bounding box center [304, 155] width 362 height 155
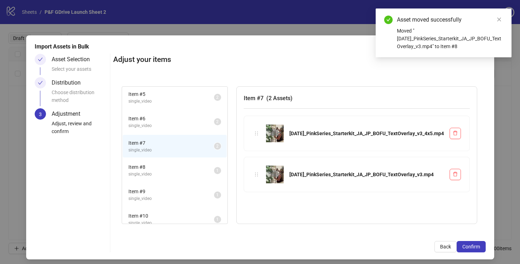
click at [177, 172] on span "single_video" at bounding box center [171, 174] width 86 height 7
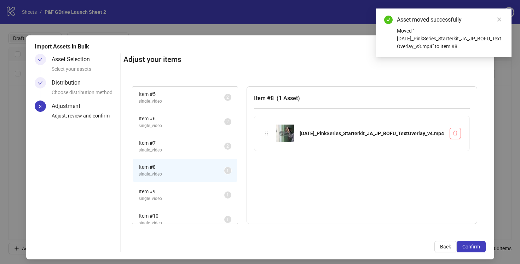
click at [173, 190] on span "Item # 9" at bounding box center [182, 191] width 86 height 8
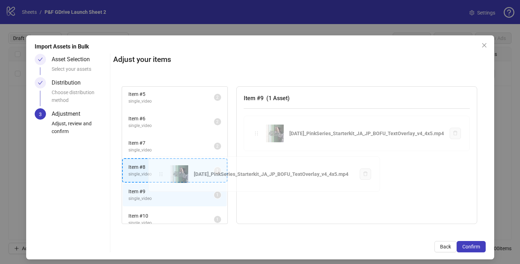
drag, startPoint x: 251, startPoint y: 133, endPoint x: 160, endPoint y: 174, distance: 99.4
click at [160, 174] on div "Item # 1 single_video 2 Item # 2 single_video 2 Item # 3 single_video 2 Item # …" at bounding box center [299, 155] width 372 height 155
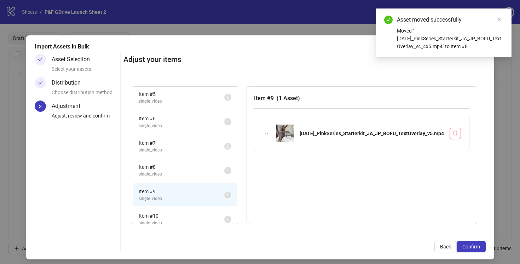
click at [165, 167] on span "Item # 8" at bounding box center [182, 167] width 86 height 8
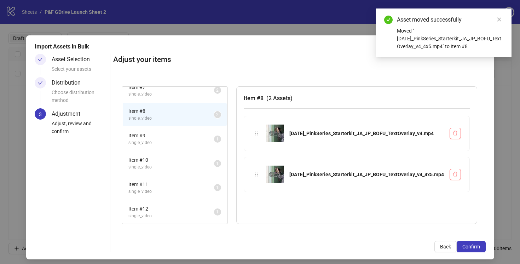
scroll to position [160, 0]
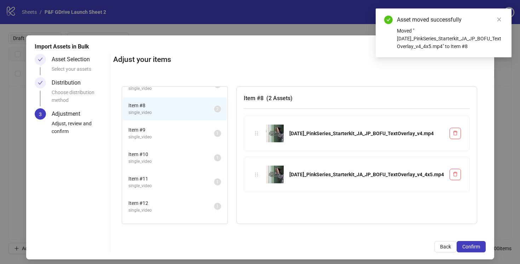
click at [163, 134] on span "single_video" at bounding box center [171, 137] width 86 height 7
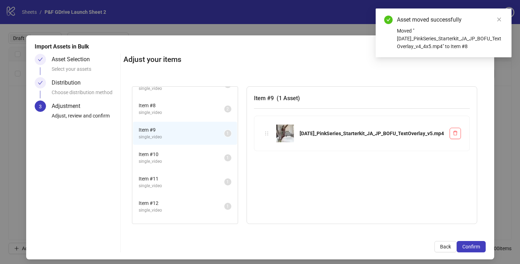
click at [167, 157] on span "Item # 10" at bounding box center [182, 154] width 86 height 8
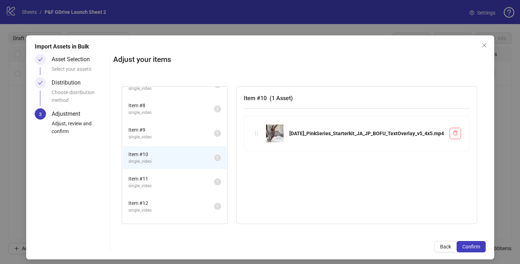
click at [179, 134] on span "single_video" at bounding box center [171, 137] width 86 height 7
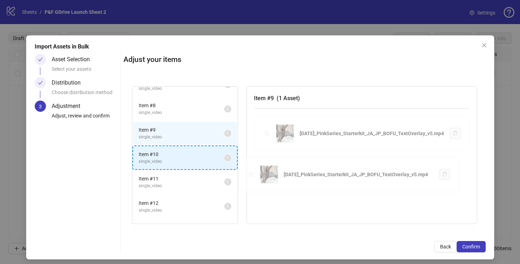
drag, startPoint x: 261, startPoint y: 135, endPoint x: 190, endPoint y: 157, distance: 74.6
click at [190, 157] on div "Item # 1 single_video 2 Item # 2 single_video 2 Item # 3 single_video 2 Item # …" at bounding box center [304, 155] width 362 height 155
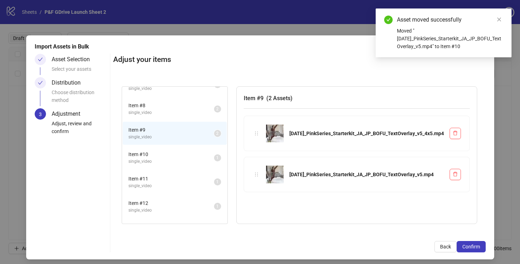
click at [182, 156] on span "Item # 10" at bounding box center [171, 154] width 86 height 8
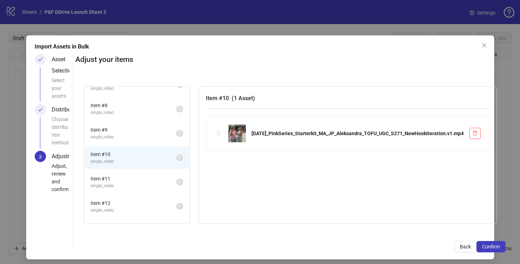
click at [146, 175] on span "Item # 11" at bounding box center [134, 179] width 86 height 8
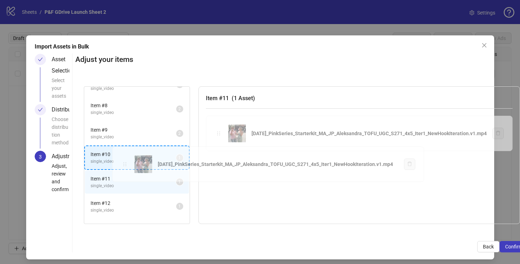
drag, startPoint x: 217, startPoint y: 133, endPoint x: 124, endPoint y: 164, distance: 98.6
click at [124, 164] on div "Item # 1 single_video 2 Item # 2 single_video 2 Item # 3 single_video 2 Item # …" at bounding box center [301, 155] width 453 height 155
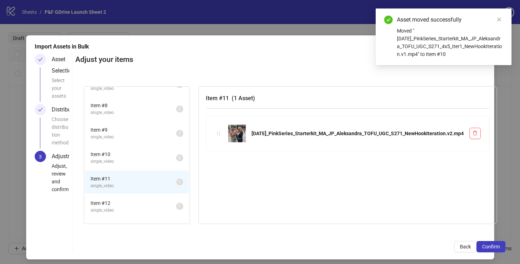
click at [126, 157] on span "Item # 10" at bounding box center [134, 154] width 86 height 8
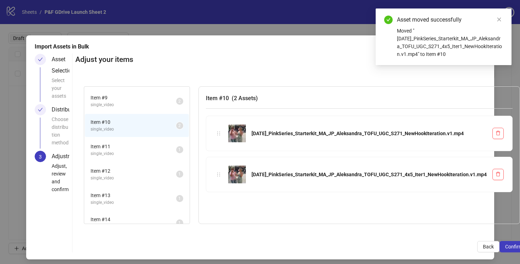
scroll to position [203, 0]
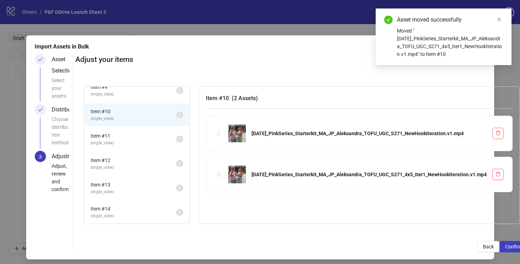
click at [135, 143] on span "single_video" at bounding box center [134, 143] width 86 height 7
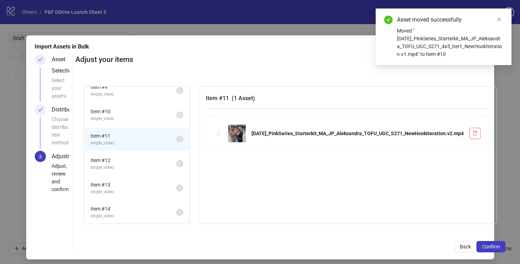
click at [128, 160] on span "Item # 12" at bounding box center [134, 160] width 86 height 8
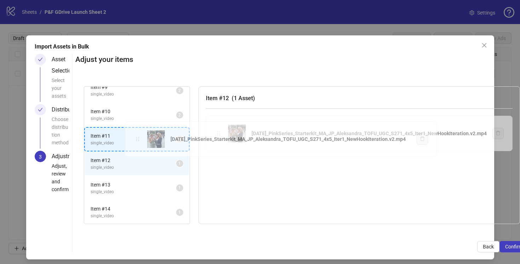
drag, startPoint x: 221, startPoint y: 133, endPoint x: 140, endPoint y: 138, distance: 81.2
click at [140, 138] on div "Item # 1 single_video 2 Item # 2 single_video 2 Item # 3 single_video 2 Item # …" at bounding box center [301, 155] width 453 height 155
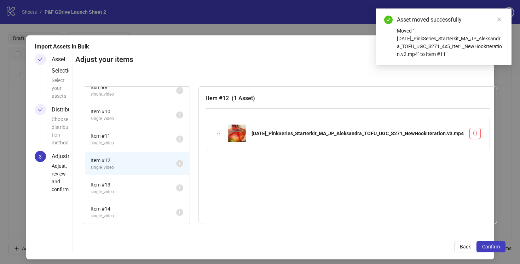
click at [139, 138] on span "Item # 11" at bounding box center [134, 136] width 86 height 8
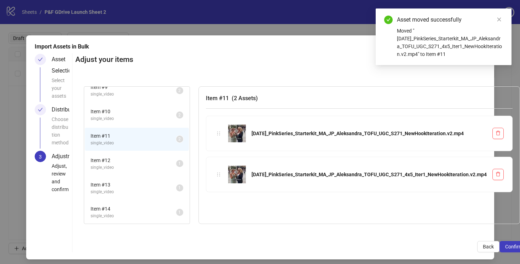
click at [135, 159] on span "Item # 12" at bounding box center [134, 160] width 86 height 8
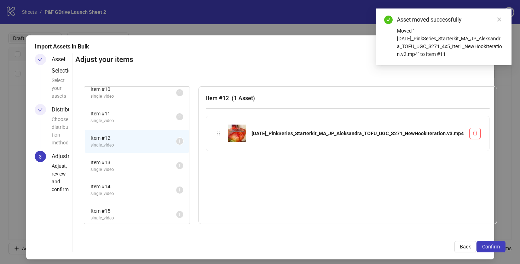
scroll to position [228, 0]
click at [135, 161] on span "Item # 13" at bounding box center [134, 159] width 86 height 8
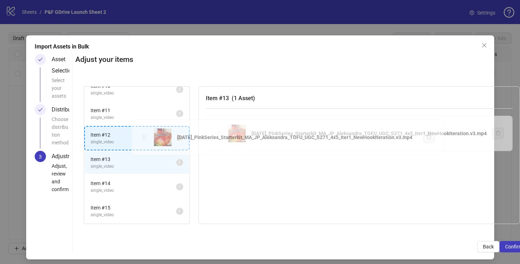
drag, startPoint x: 219, startPoint y: 134, endPoint x: 145, endPoint y: 138, distance: 74.0
click at [145, 138] on div "Item # 1 single_video 2 Item # 2 single_video 2 Item # 3 single_video 2 Item # …" at bounding box center [301, 155] width 453 height 155
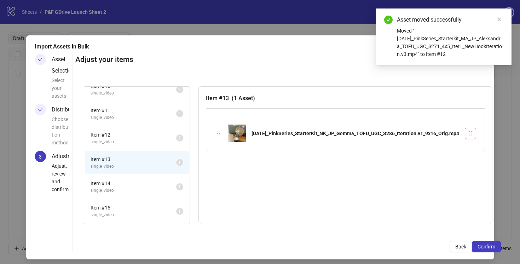
click at [144, 138] on span "Item # 12" at bounding box center [134, 135] width 86 height 8
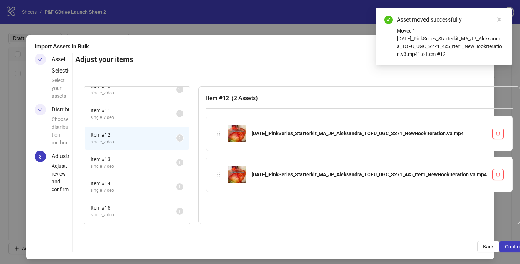
click at [141, 190] on span "single_video" at bounding box center [134, 190] width 86 height 7
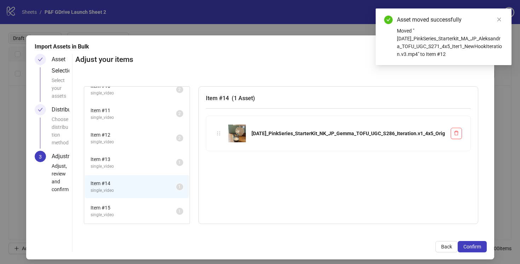
click at [142, 164] on span "single_video" at bounding box center [134, 166] width 86 height 7
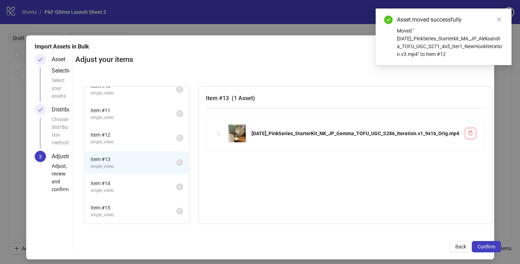
click at [147, 182] on span "Item # 14" at bounding box center [134, 183] width 86 height 8
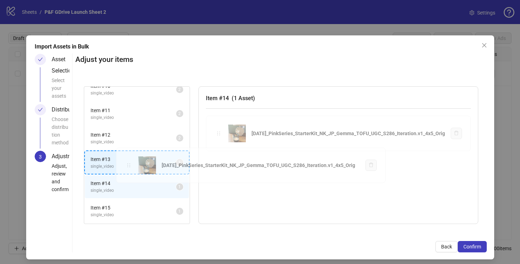
drag, startPoint x: 220, startPoint y: 133, endPoint x: 130, endPoint y: 165, distance: 95.2
click at [130, 165] on div "Item # 1 single_video 2 Item # 2 single_video 2 Item # 3 single_video 2 Item # …" at bounding box center [280, 155] width 411 height 155
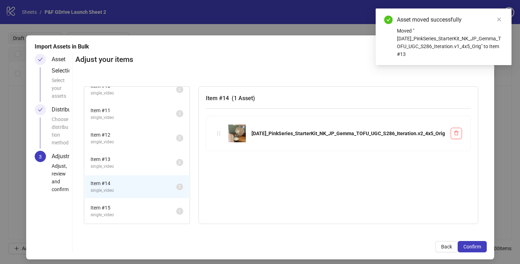
click at [129, 161] on span "Item # 13" at bounding box center [134, 159] width 86 height 8
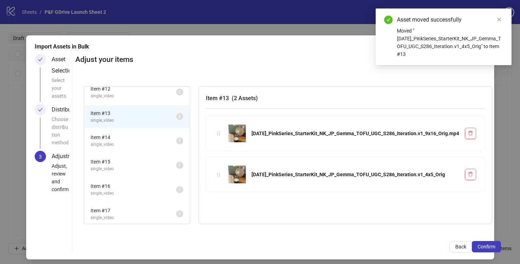
scroll to position [276, 0]
click at [125, 167] on span "single_video" at bounding box center [134, 167] width 86 height 7
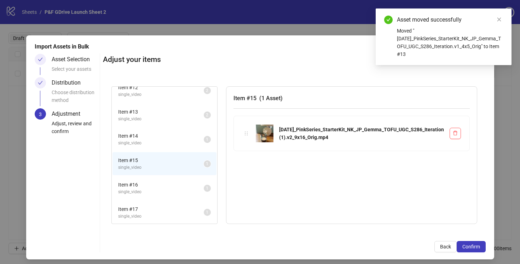
click at [131, 136] on span "Item # 14" at bounding box center [161, 136] width 86 height 8
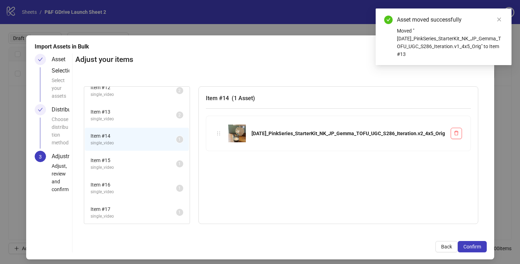
click at [141, 163] on span "Item # 15" at bounding box center [134, 160] width 86 height 8
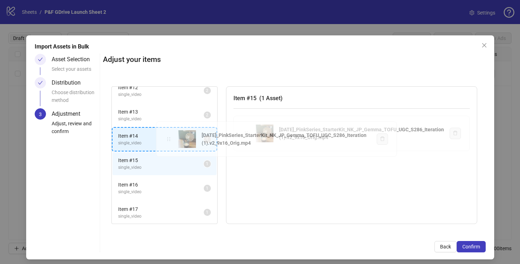
drag, startPoint x: 243, startPoint y: 133, endPoint x: 169, endPoint y: 138, distance: 74.1
click at [169, 138] on div "Item # 1 single_video 2 Item # 2 single_video 2 Item # 3 single_video 2 Item # …" at bounding box center [294, 155] width 383 height 155
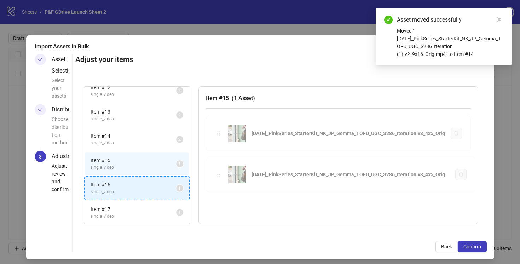
drag, startPoint x: 216, startPoint y: 135, endPoint x: 132, endPoint y: 191, distance: 101.2
click at [132, 191] on div "Item # 1 single_video 2 Item # 2 single_video 2 Item # 3 single_video 2 Item # …" at bounding box center [280, 155] width 411 height 155
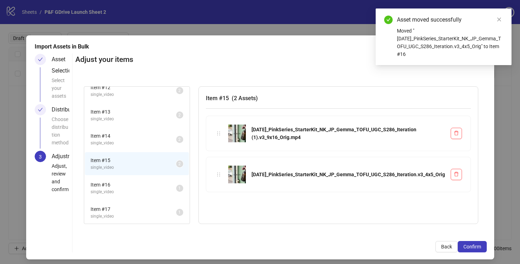
click at [151, 120] on span "single_video" at bounding box center [134, 119] width 86 height 7
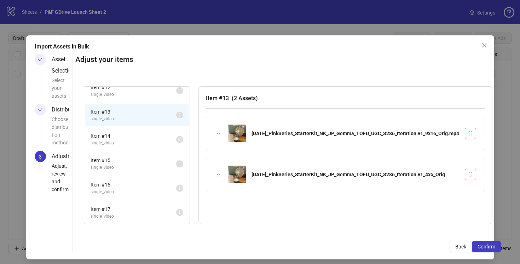
click at [143, 147] on li "Item # 14 single_video 2" at bounding box center [137, 139] width 104 height 23
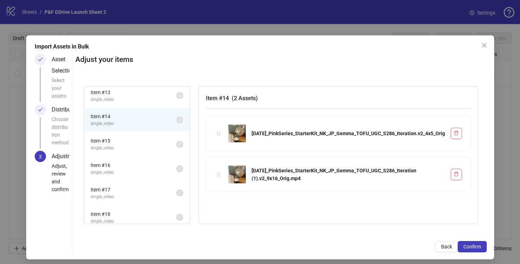
scroll to position [296, 0]
click at [139, 144] on span "Item # 15" at bounding box center [134, 140] width 86 height 8
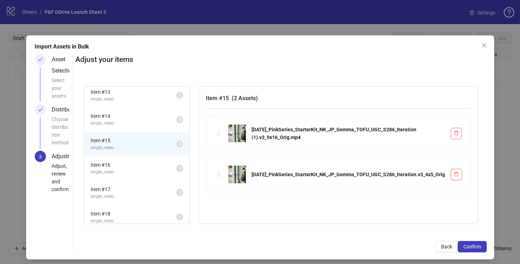
click at [137, 165] on span "Item # 16" at bounding box center [134, 165] width 86 height 8
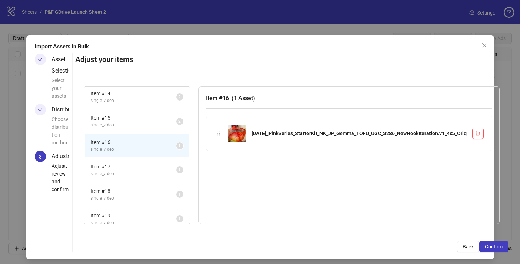
scroll to position [325, 0]
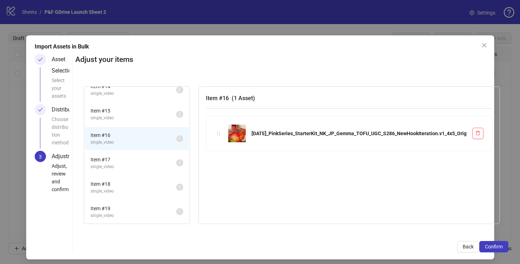
click at [129, 164] on span "single_video" at bounding box center [134, 166] width 86 height 7
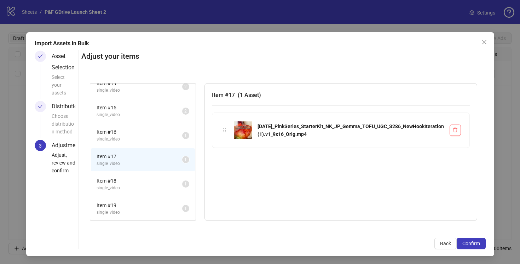
scroll to position [4, 0]
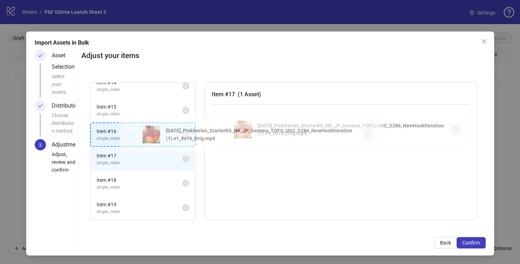
drag, startPoint x: 220, startPoint y: 131, endPoint x: 133, endPoint y: 136, distance: 86.8
click at [133, 136] on div "Item # 1 single_video 2 Item # 2 single_video 2 Item # 3 single_video 2 Item # …" at bounding box center [283, 151] width 404 height 155
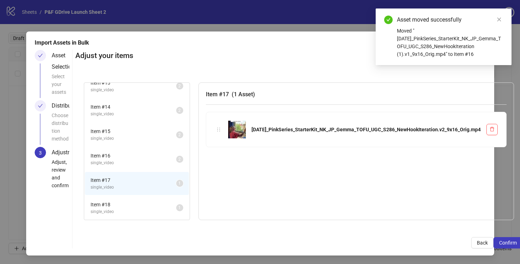
click at [133, 128] on span "Item # 15" at bounding box center [134, 131] width 86 height 8
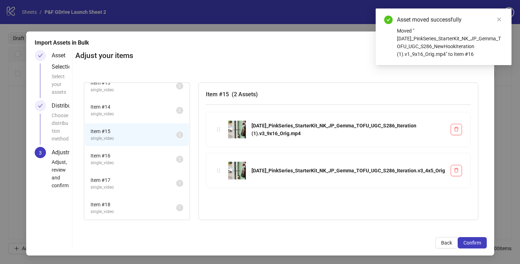
click at [122, 156] on span "Item # 16" at bounding box center [134, 156] width 86 height 8
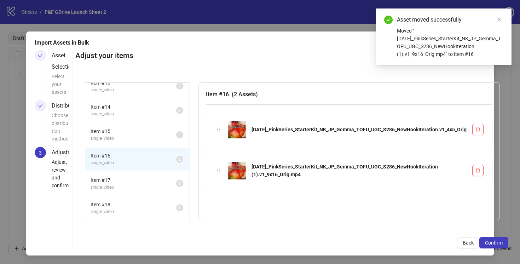
click at [127, 184] on span "single_video" at bounding box center [134, 187] width 86 height 7
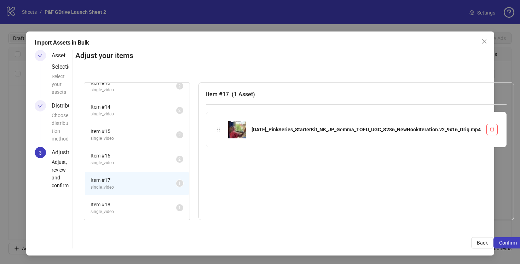
click at [127, 206] on span "Item # 18" at bounding box center [134, 204] width 86 height 8
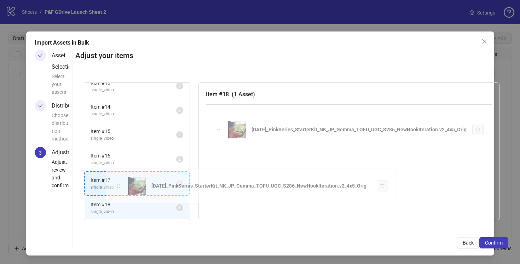
drag, startPoint x: 217, startPoint y: 128, endPoint x: 117, endPoint y: 185, distance: 114.9
click at [117, 185] on div "Item # 1 single_video 2 Item # 2 single_video 2 Item # 3 single_video 2 Item # …" at bounding box center [291, 151] width 433 height 155
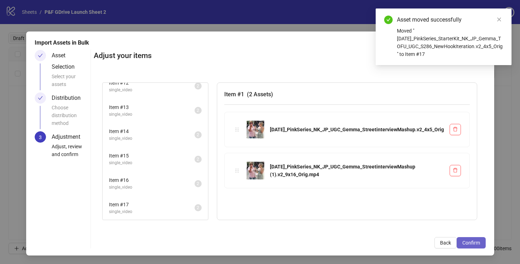
click at [477, 242] on span "Confirm" at bounding box center [471, 243] width 18 height 6
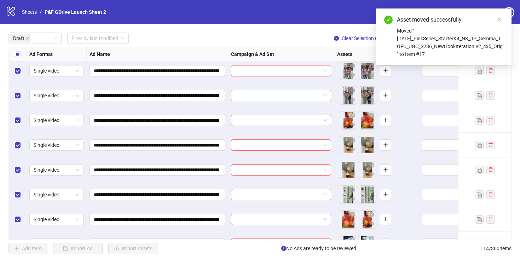
scroll to position [267, 0]
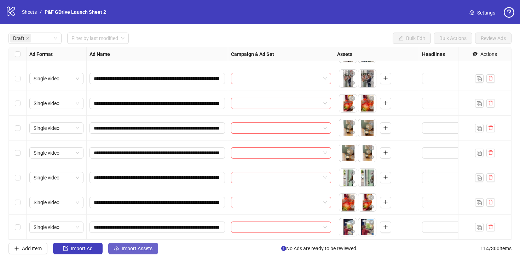
click at [132, 248] on span "Import Assets" at bounding box center [137, 248] width 31 height 6
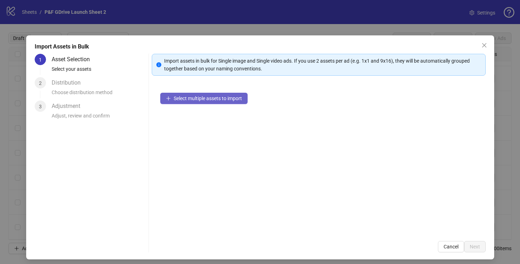
click at [240, 102] on button "Select multiple assets to import" at bounding box center [203, 98] width 87 height 11
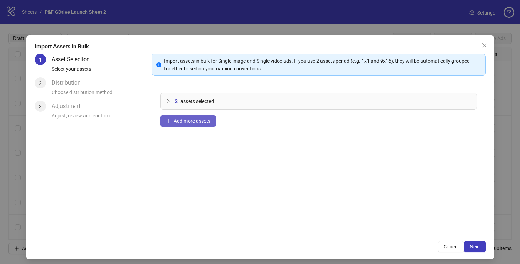
click at [186, 121] on span "Add more assets" at bounding box center [192, 121] width 37 height 6
click at [193, 118] on span "Add more assets" at bounding box center [192, 121] width 37 height 6
click at [170, 99] on icon "collapsed" at bounding box center [168, 101] width 4 height 4
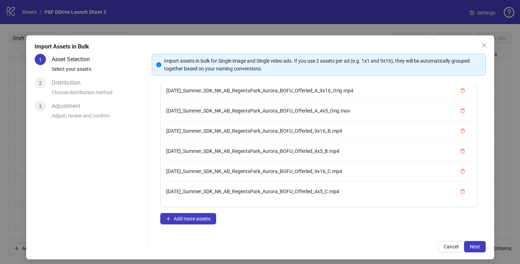
scroll to position [1, 0]
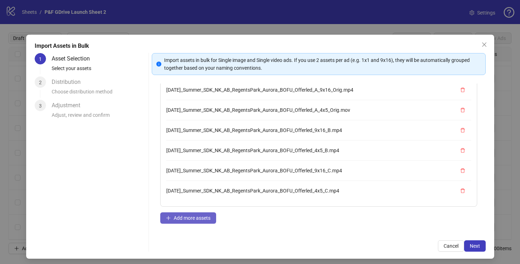
click at [181, 217] on span "Add more assets" at bounding box center [192, 218] width 37 height 6
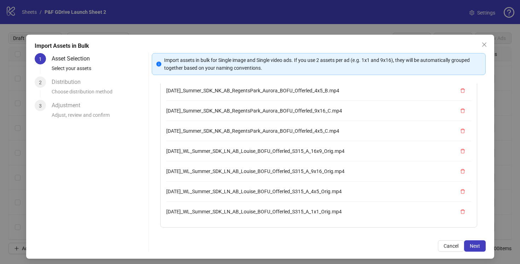
scroll to position [56, 0]
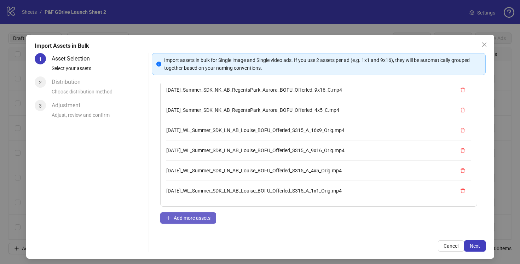
click at [193, 217] on span "Add more assets" at bounding box center [192, 218] width 37 height 6
click at [189, 219] on span "Add more assets" at bounding box center [192, 218] width 37 height 6
click at [194, 216] on span "Add more assets" at bounding box center [192, 218] width 37 height 6
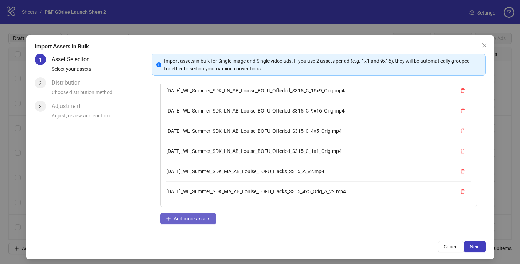
click at [186, 218] on span "Add more assets" at bounding box center [192, 219] width 37 height 6
click at [187, 218] on span "Add more assets" at bounding box center [192, 219] width 37 height 6
click at [184, 218] on span "Add more assets" at bounding box center [192, 219] width 37 height 6
click at [191, 218] on span "Add more assets" at bounding box center [192, 219] width 37 height 6
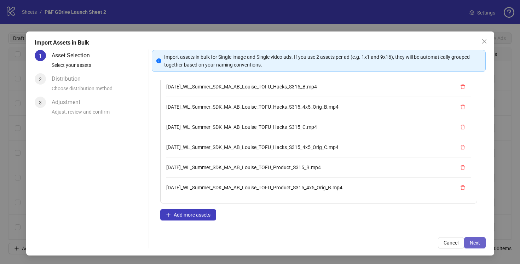
click at [477, 242] on span "Next" at bounding box center [475, 243] width 10 height 6
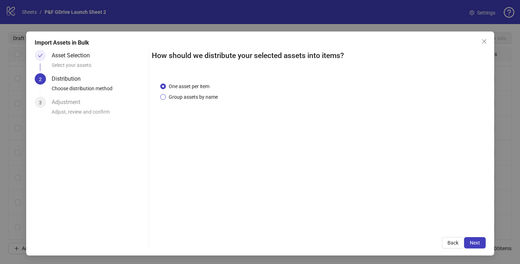
click at [188, 98] on span "Group assets by name" at bounding box center [193, 97] width 55 height 8
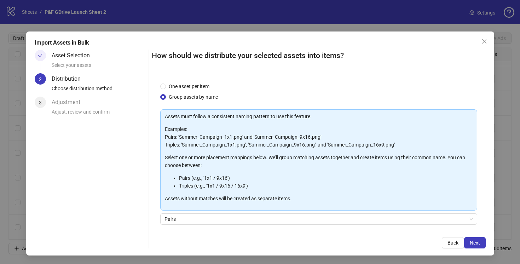
scroll to position [52, 0]
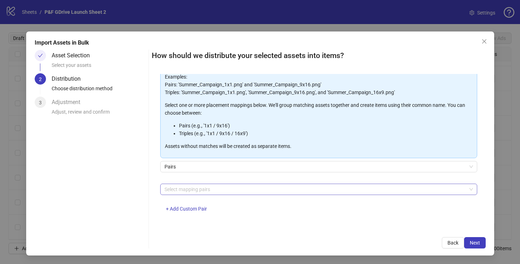
click at [186, 189] on div at bounding box center [315, 189] width 307 height 10
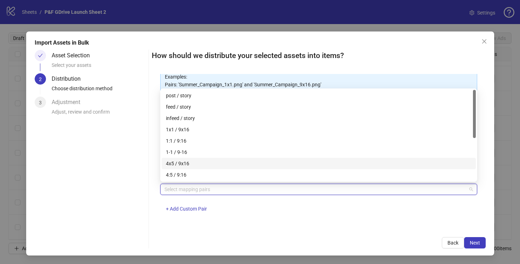
click at [189, 164] on div "4x5 / 9x16" at bounding box center [318, 163] width 305 height 8
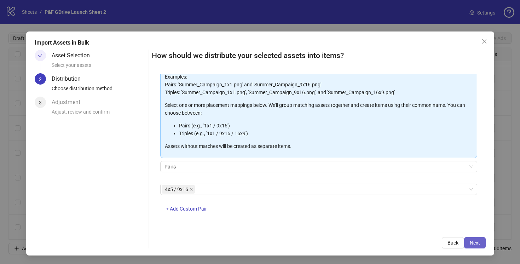
click at [479, 240] on span "Next" at bounding box center [475, 243] width 10 height 6
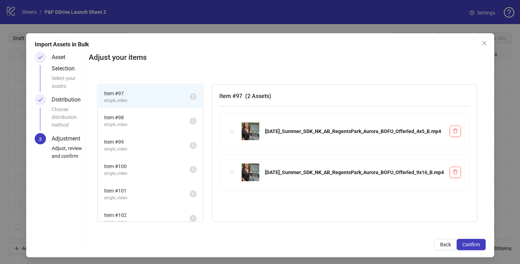
scroll to position [1, 0]
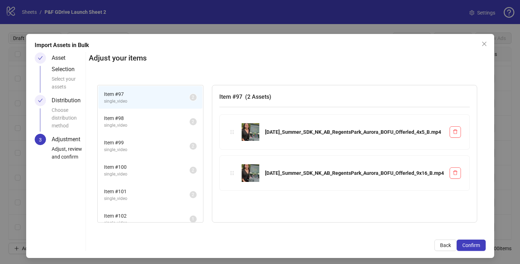
click at [133, 118] on span "Item # 98" at bounding box center [147, 118] width 86 height 8
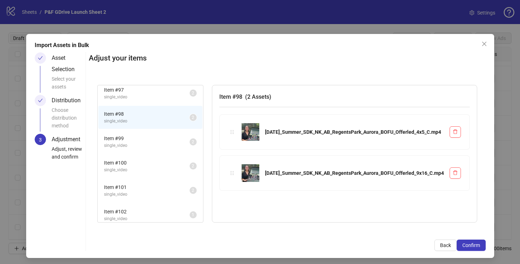
click at [134, 143] on span "single_video" at bounding box center [147, 145] width 86 height 7
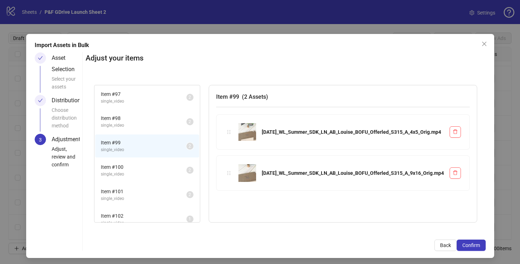
scroll to position [1, 0]
click at [137, 166] on span "Item # 100" at bounding box center [144, 166] width 86 height 8
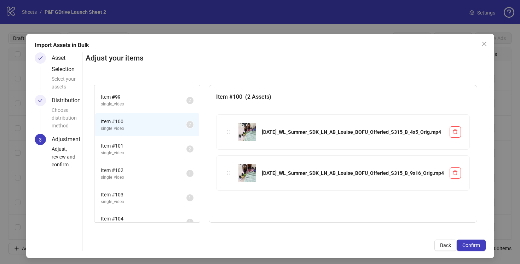
scroll to position [46, 0]
click at [144, 146] on span "Item # 101" at bounding box center [144, 145] width 86 height 8
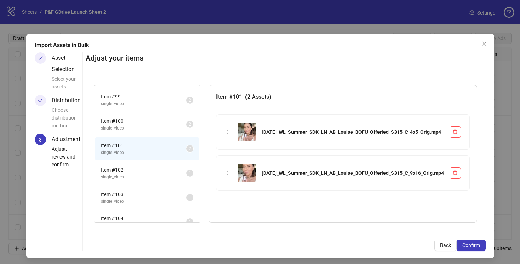
click at [140, 175] on span "single_video" at bounding box center [144, 177] width 86 height 7
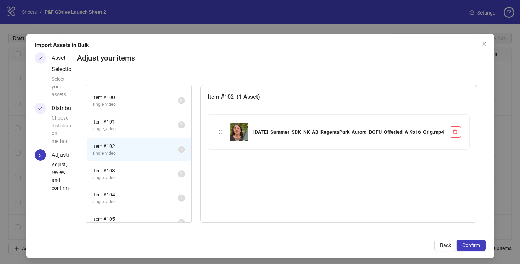
scroll to position [72, 0]
click at [142, 165] on span "Item # 103" at bounding box center [135, 168] width 86 height 8
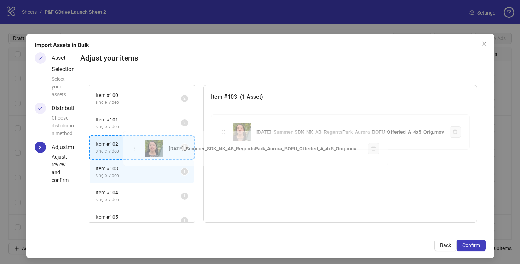
drag, startPoint x: 220, startPoint y: 133, endPoint x: 137, endPoint y: 149, distance: 84.4
click at [137, 149] on div "Item # 97 single_video 2 Item # 98 single_video 2 Item # 99 single_video 2 Item…" at bounding box center [282, 153] width 405 height 155
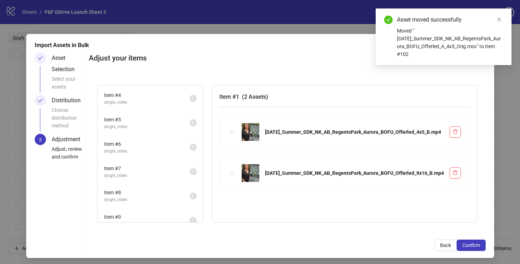
click at [138, 170] on span "Item # 7" at bounding box center [147, 168] width 86 height 8
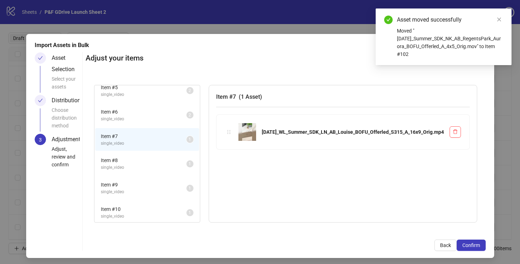
scroll to position [122, 0]
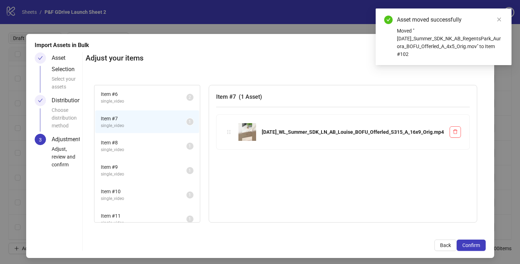
click at [141, 141] on span "Item # 8" at bounding box center [144, 143] width 86 height 8
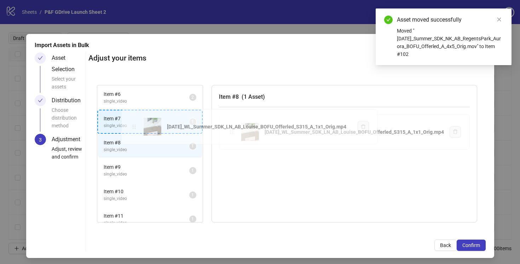
drag, startPoint x: 228, startPoint y: 133, endPoint x: 136, endPoint y: 127, distance: 91.7
click at [136, 127] on div "Item # 1 single_video 2 Item # 2 single_video 2 Item # 3 single_video 2 Item # …" at bounding box center [286, 153] width 397 height 155
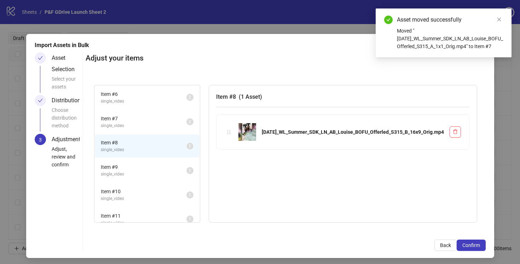
click at [139, 164] on span "Item # 9" at bounding box center [144, 167] width 86 height 8
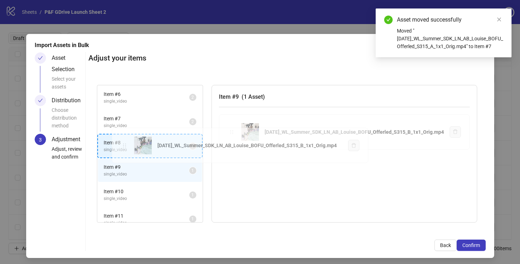
drag, startPoint x: 229, startPoint y: 132, endPoint x: 127, endPoint y: 146, distance: 103.3
click at [127, 146] on div "Item # 1 single_video 2 Item # 2 single_video 2 Item # 3 single_video 2 Item # …" at bounding box center [286, 153] width 397 height 155
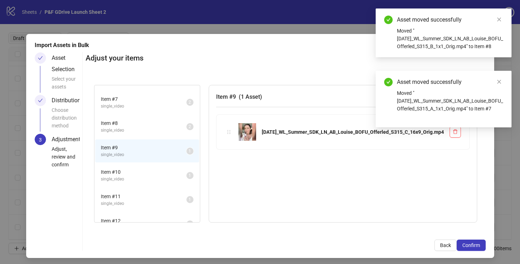
scroll to position [141, 0]
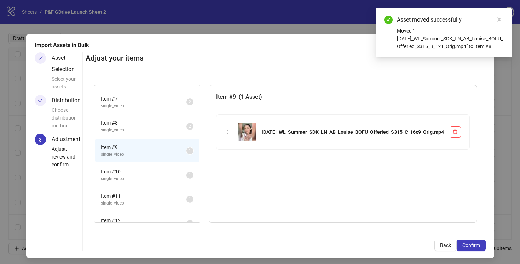
click at [125, 170] on span "Item # 10" at bounding box center [144, 172] width 86 height 8
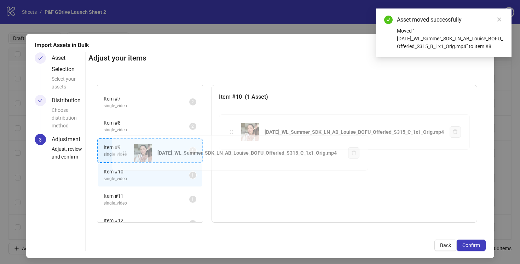
drag, startPoint x: 227, startPoint y: 132, endPoint x: 126, endPoint y: 153, distance: 103.4
click at [126, 153] on div "Item # 1 single_video 2 Item # 2 single_video 2 Item # 3 single_video 2 Item # …" at bounding box center [286, 153] width 397 height 155
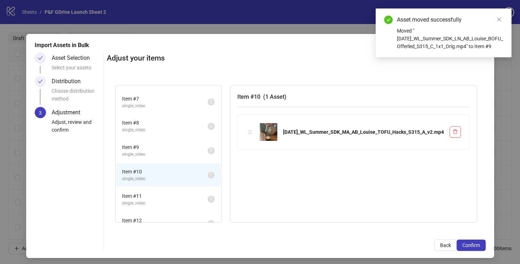
click at [147, 150] on span "Item # 9" at bounding box center [165, 147] width 86 height 8
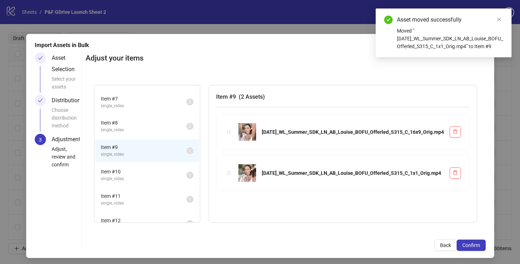
click at [145, 174] on span "Item # 10" at bounding box center [144, 172] width 86 height 8
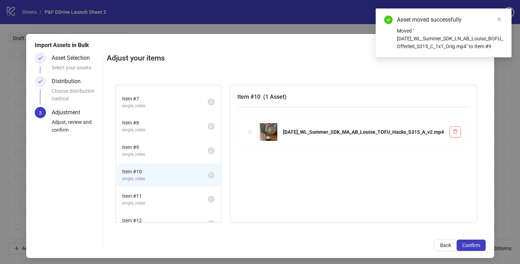
scroll to position [170, 0]
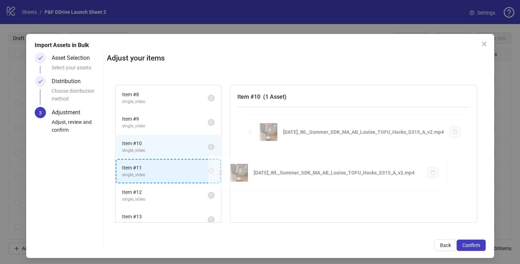
drag, startPoint x: 243, startPoint y: 133, endPoint x: 151, endPoint y: 167, distance: 98.3
click at [151, 167] on div "Item # 1 single_video 2 Item # 2 single_video 2 Item # 3 single_video 2 Item # …" at bounding box center [296, 153] width 379 height 155
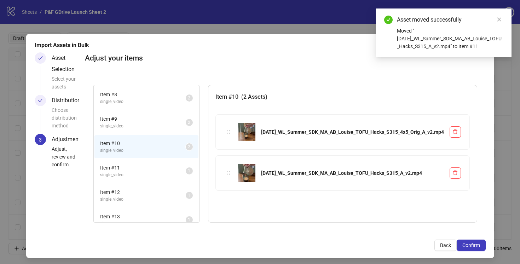
scroll to position [191, 0]
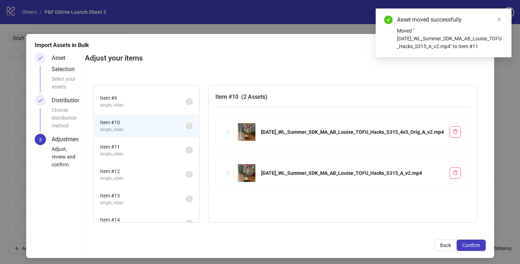
click at [137, 150] on span "Item # 11" at bounding box center [143, 147] width 86 height 8
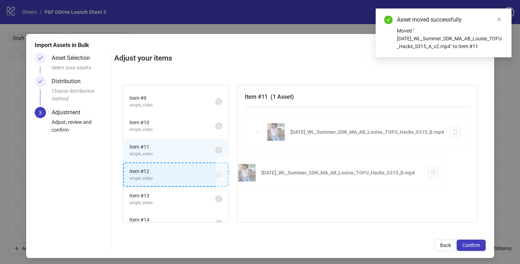
drag, startPoint x: 250, startPoint y: 131, endPoint x: 149, endPoint y: 183, distance: 113.5
click at [149, 183] on div "Item # 1 single_video 2 Item # 2 single_video 2 Item # 3 single_video 2 Item # …" at bounding box center [299, 153] width 371 height 155
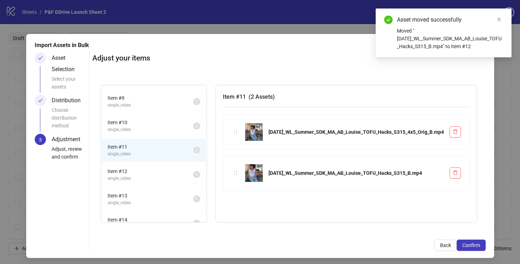
scroll to position [210, 0]
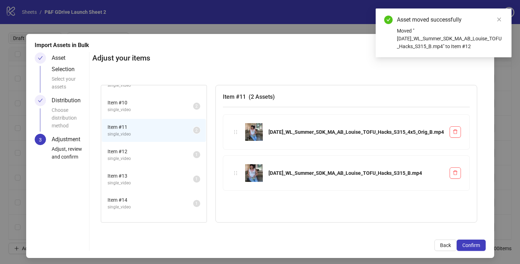
click at [146, 153] on span "Item # 12" at bounding box center [150, 151] width 86 height 8
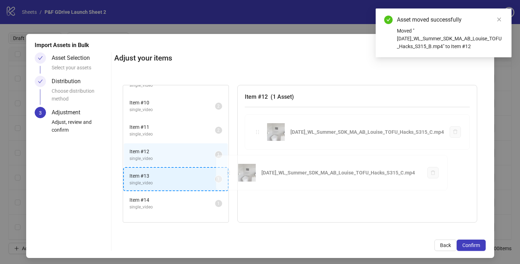
drag, startPoint x: 250, startPoint y: 131, endPoint x: 155, endPoint y: 180, distance: 107.4
click at [155, 180] on div "Item # 1 single_video 2 Item # 2 single_video 2 Item # 3 single_video 2 Item # …" at bounding box center [299, 153] width 371 height 155
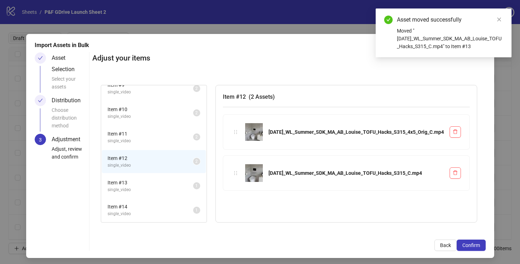
click at [147, 158] on span "Item # 12" at bounding box center [150, 158] width 86 height 8
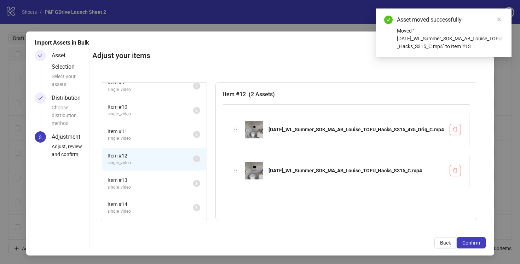
click at [138, 185] on span "single_video" at bounding box center [150, 187] width 86 height 7
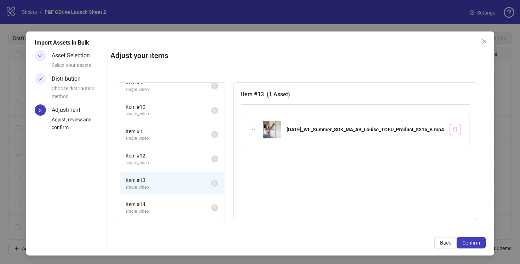
drag, startPoint x: 251, startPoint y: 129, endPoint x: 235, endPoint y: 147, distance: 23.9
click at [241, 147] on div "[DATE]_WL_Summer_SDK_MA_AB_Louise_TOFU_Product_S315_B.mp4" at bounding box center [355, 132] width 229 height 41
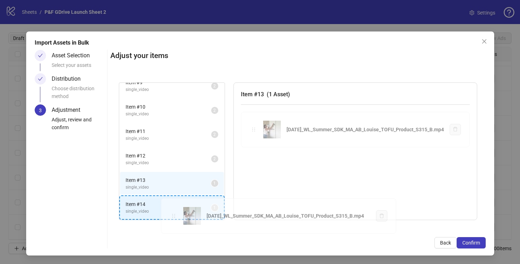
drag, startPoint x: 247, startPoint y: 130, endPoint x: 173, endPoint y: 216, distance: 113.8
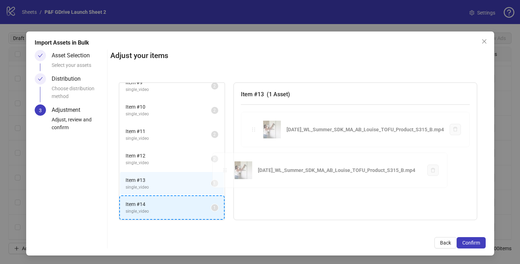
click at [173, 216] on div "Item # 1 single_video 2 Item # 2 single_video 2 Item # 3 single_video 2 Item # …" at bounding box center [297, 151] width 375 height 155
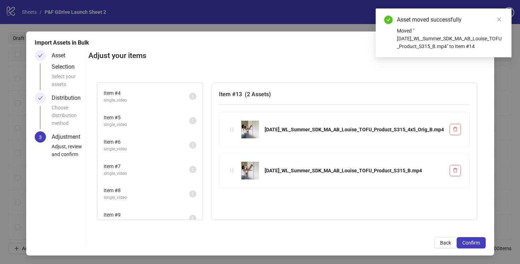
scroll to position [0, 0]
click at [467, 244] on span "Confirm" at bounding box center [471, 243] width 18 height 6
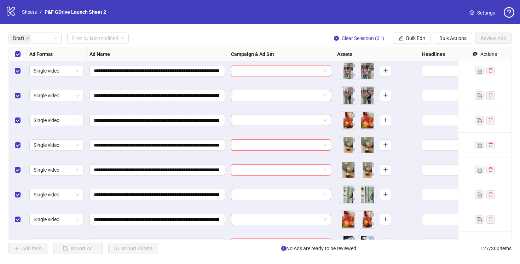
scroll to position [257, 0]
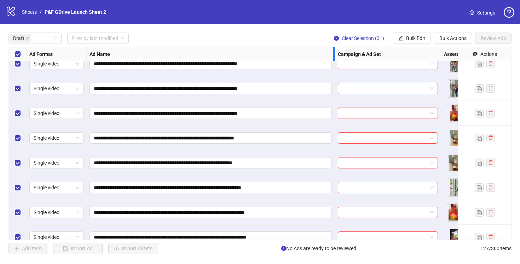
drag, startPoint x: 227, startPoint y: 52, endPoint x: 334, endPoint y: 54, distance: 106.8
click at [334, 54] on div "Resize Ad Name column" at bounding box center [334, 54] width 2 height 14
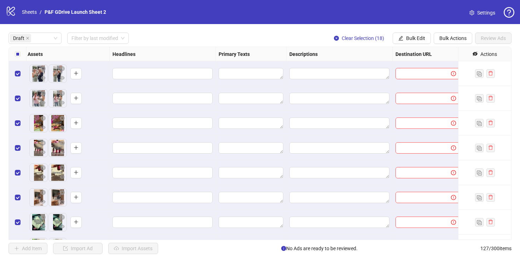
scroll to position [0, 424]
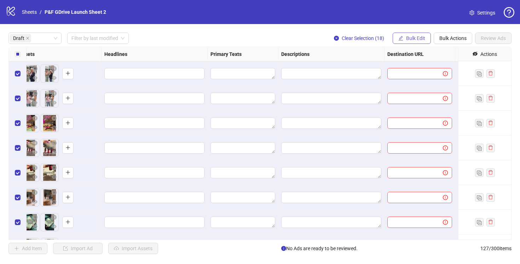
click at [415, 39] on span "Bulk Edit" at bounding box center [415, 38] width 19 height 6
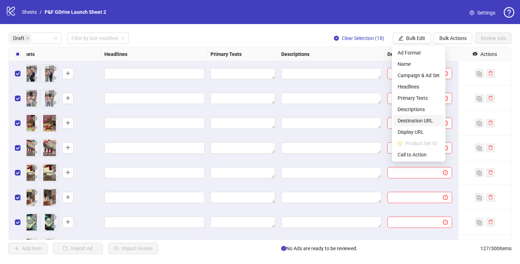
click at [413, 119] on span "Destination URL" at bounding box center [418, 121] width 42 height 8
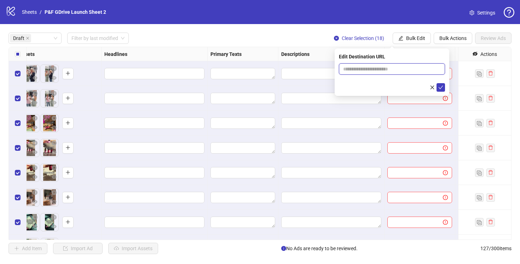
click at [360, 68] on input "text" at bounding box center [389, 69] width 92 height 8
paste input "**********"
type input "**********"
drag, startPoint x: 351, startPoint y: 85, endPoint x: 378, endPoint y: 86, distance: 27.3
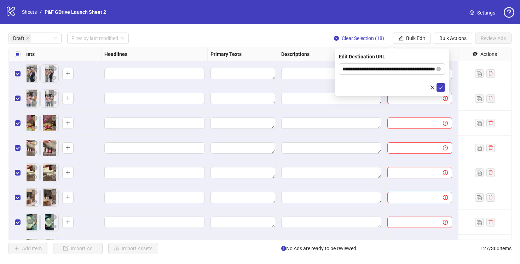
click at [351, 85] on div at bounding box center [392, 87] width 106 height 8
click at [441, 87] on icon "check" at bounding box center [440, 88] width 5 height 4
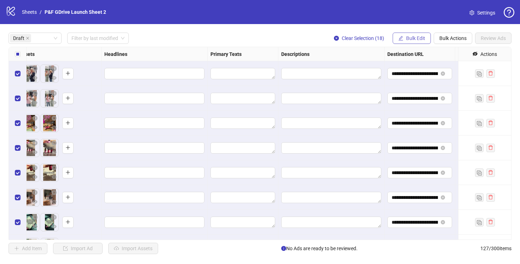
click at [408, 40] on span "Bulk Edit" at bounding box center [415, 38] width 19 height 6
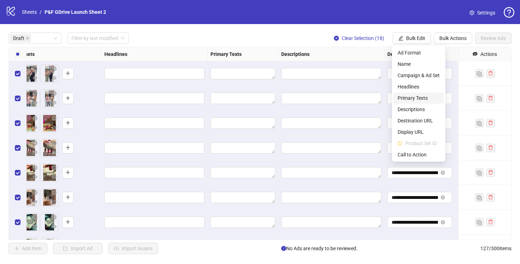
click at [410, 96] on span "Primary Texts" at bounding box center [418, 98] width 42 height 8
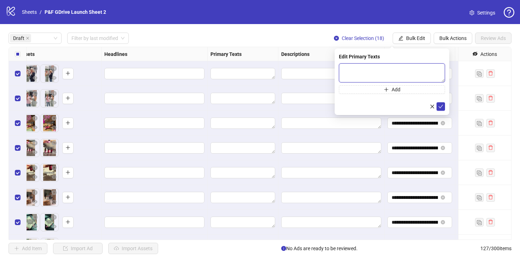
click at [353, 73] on textarea at bounding box center [392, 72] width 106 height 19
paste textarea "**********"
click at [345, 70] on textarea "**********" at bounding box center [392, 72] width 106 height 19
type textarea "**********"
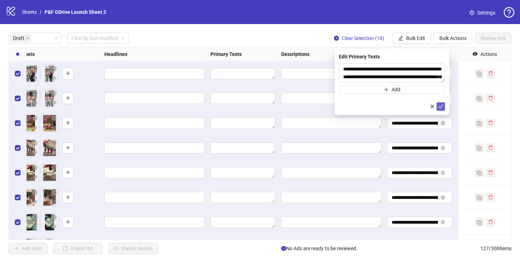
click at [441, 105] on icon "check" at bounding box center [440, 106] width 5 height 5
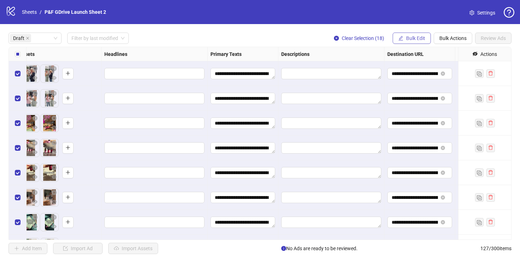
click at [415, 37] on span "Bulk Edit" at bounding box center [415, 38] width 19 height 6
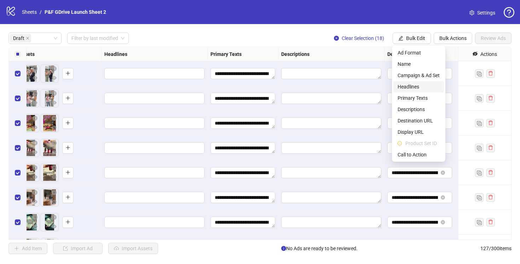
click at [409, 88] on span "Headlines" at bounding box center [418, 87] width 42 height 8
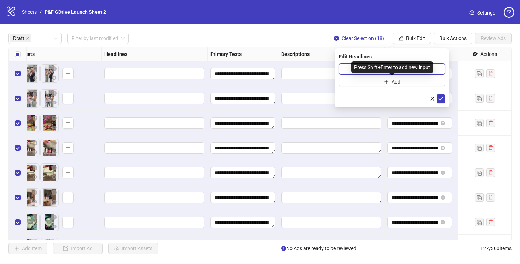
click at [348, 69] on input "text" at bounding box center [392, 68] width 106 height 11
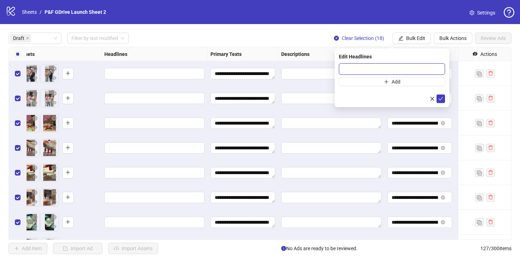
paste input "**********"
type input "**********"
click at [442, 98] on icon "check" at bounding box center [440, 98] width 5 height 5
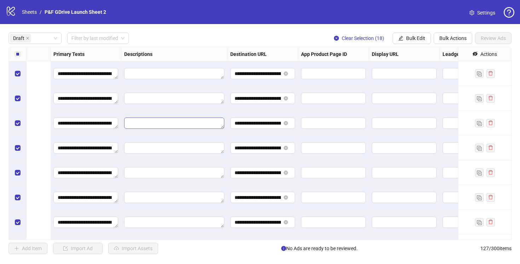
scroll to position [0, 761]
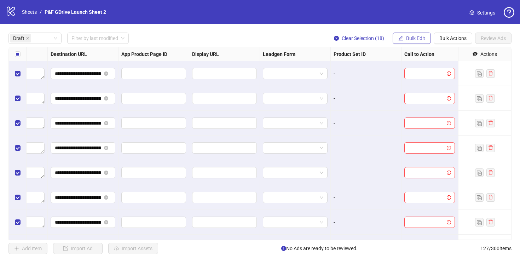
click at [406, 37] on span "Bulk Edit" at bounding box center [415, 38] width 19 height 6
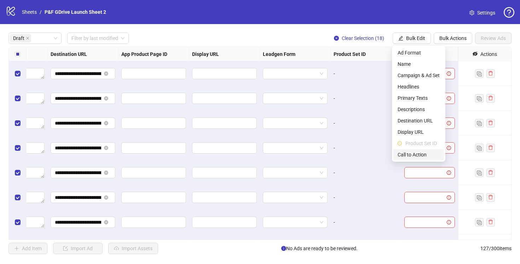
click at [406, 155] on span "Call to Action" at bounding box center [418, 155] width 42 height 8
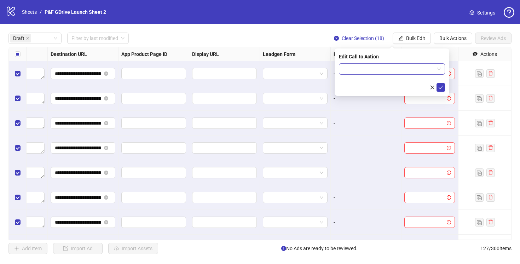
click at [383, 69] on input "search" at bounding box center [388, 69] width 91 height 11
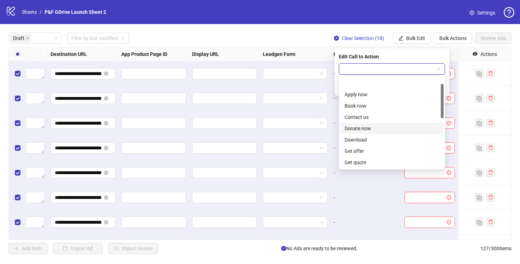
scroll to position [147, 0]
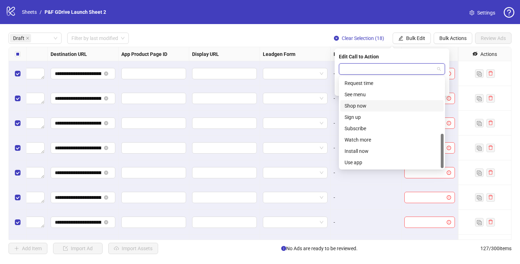
click at [361, 105] on div "Shop now" at bounding box center [391, 106] width 95 height 8
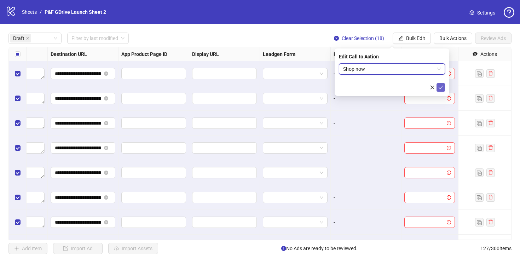
click at [438, 87] on button "submit" at bounding box center [440, 87] width 8 height 8
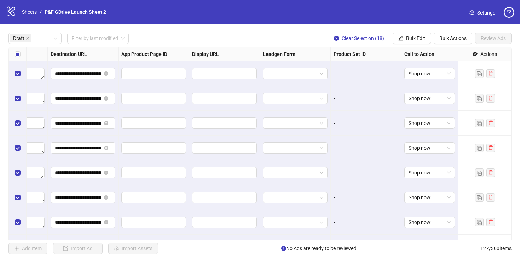
scroll to position [0, 0]
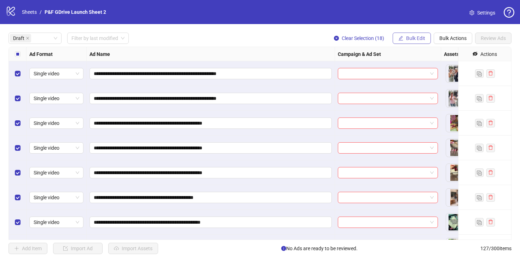
click at [406, 40] on span "Bulk Edit" at bounding box center [415, 38] width 19 height 6
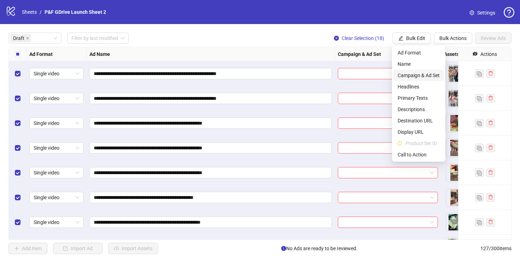
click at [408, 75] on span "Campaign & Ad Set" at bounding box center [418, 75] width 42 height 8
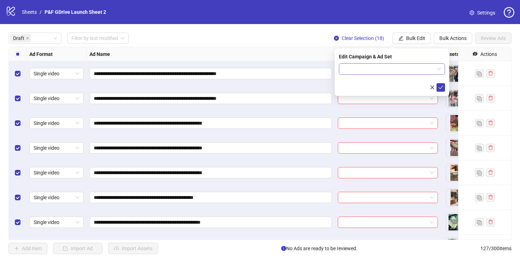
click at [441, 68] on div at bounding box center [392, 68] width 106 height 11
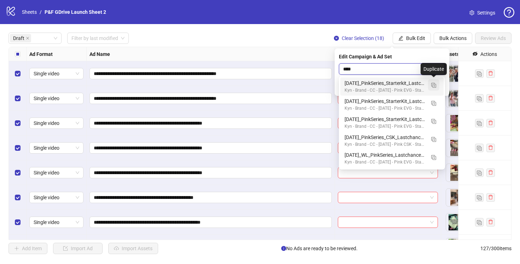
click at [433, 84] on img "button" at bounding box center [433, 85] width 5 height 5
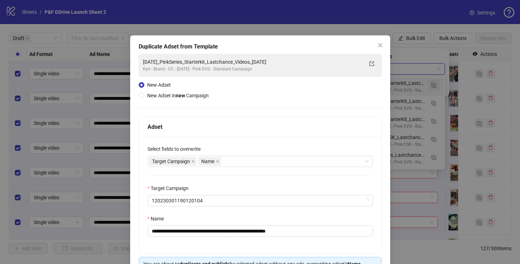
type input "****"
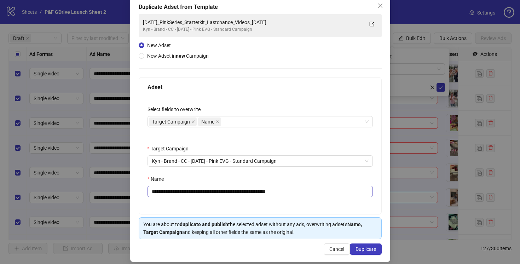
scroll to position [39, 0]
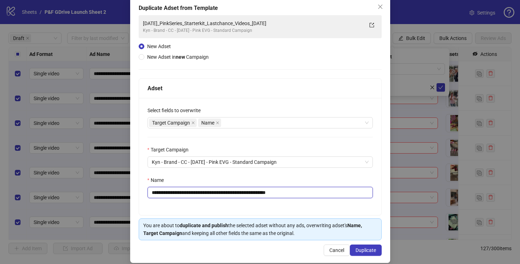
click at [273, 191] on input "**********" at bounding box center [259, 192] width 225 height 11
drag, startPoint x: 316, startPoint y: 193, endPoint x: 286, endPoint y: 193, distance: 29.7
click at [286, 193] on input "**********" at bounding box center [259, 192] width 225 height 11
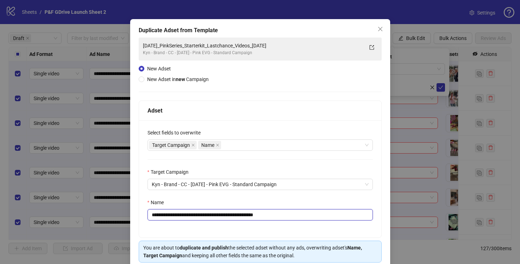
scroll to position [13, 0]
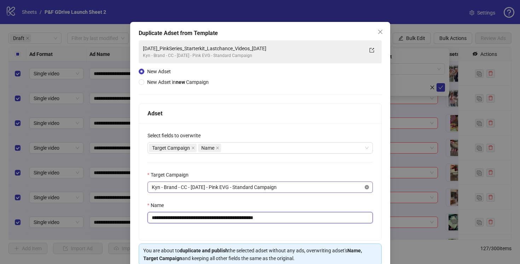
type input "**********"
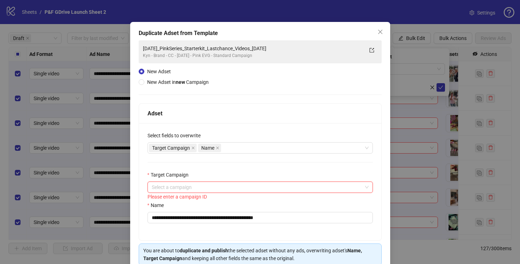
click at [362, 186] on span at bounding box center [260, 187] width 217 height 11
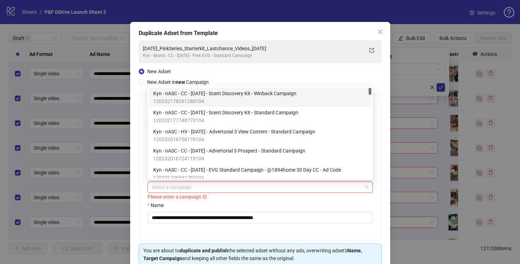
scroll to position [19, 0]
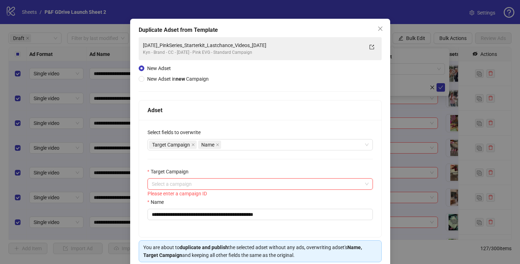
click at [188, 183] on input "Target Campaign" at bounding box center [257, 184] width 210 height 11
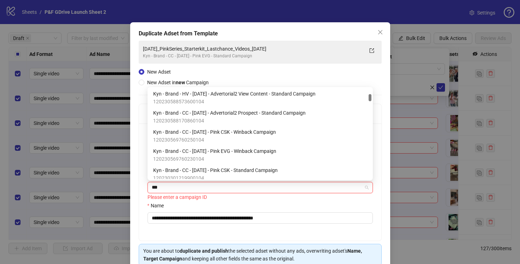
scroll to position [24, 0]
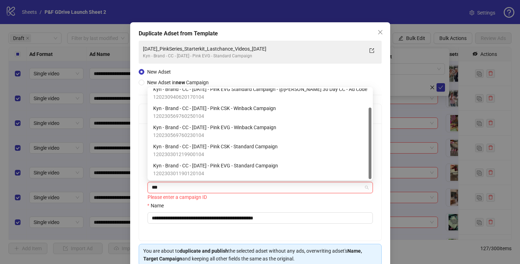
type input "****"
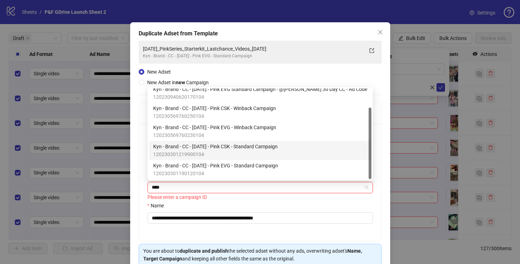
click at [225, 145] on span "Kyn - Brand - CC - [DATE] - Pink CSK - Standard Campaign" at bounding box center [215, 146] width 124 height 8
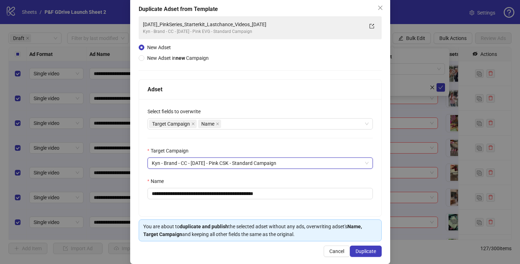
scroll to position [46, 0]
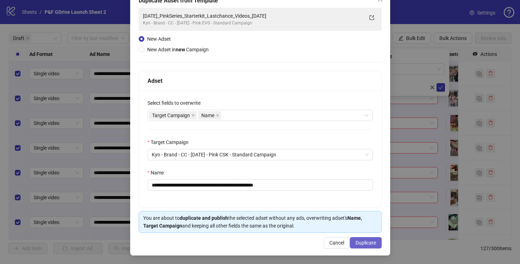
click at [366, 243] on span "Duplicate" at bounding box center [365, 243] width 21 height 6
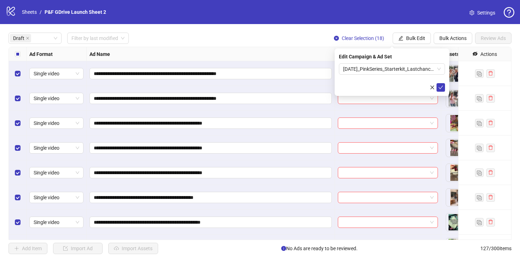
scroll to position [12, 0]
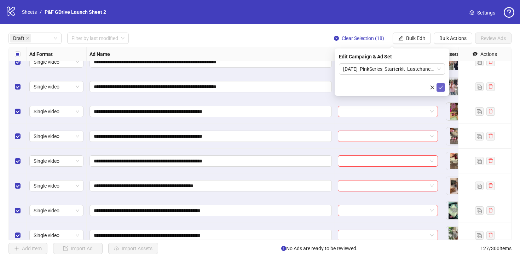
click at [441, 87] on icon "check" at bounding box center [440, 87] width 5 height 5
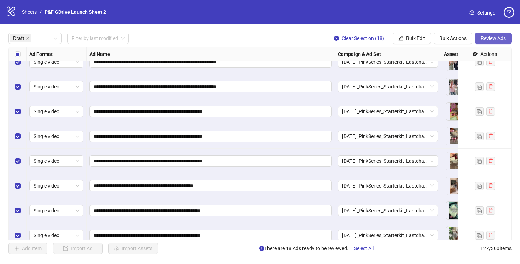
click at [491, 37] on span "Review Ads" at bounding box center [492, 38] width 25 height 6
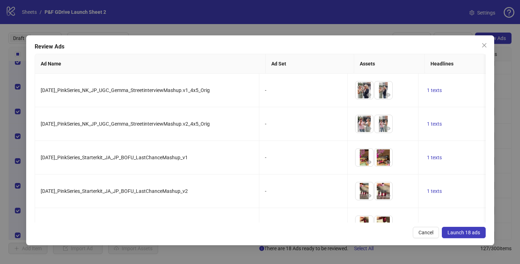
click at [459, 233] on span "Launch 18 ads" at bounding box center [463, 232] width 33 height 6
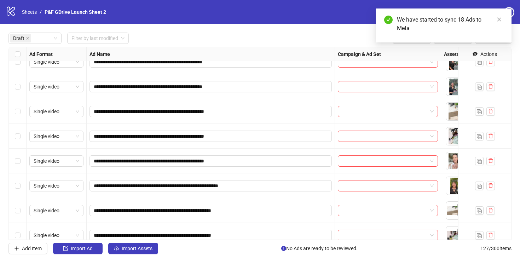
scroll to position [19, 0]
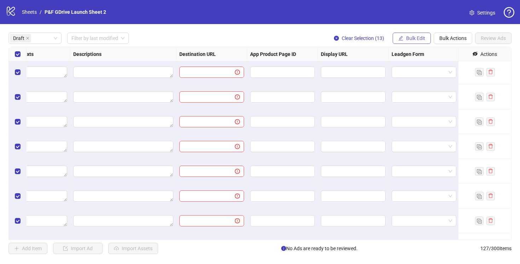
scroll to position [1, 646]
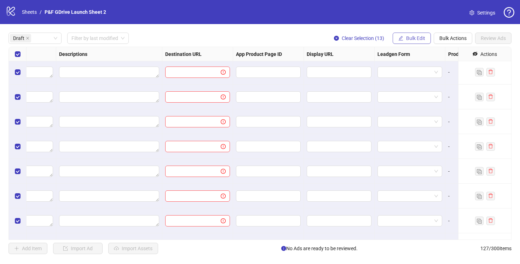
click at [412, 37] on span "Bulk Edit" at bounding box center [415, 38] width 19 height 6
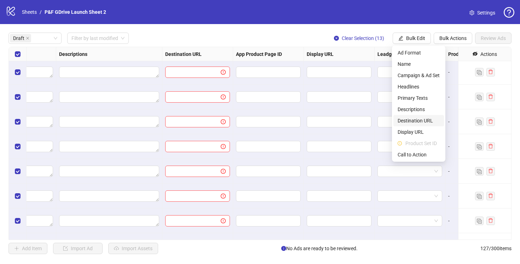
click at [412, 120] on span "Destination URL" at bounding box center [418, 121] width 42 height 8
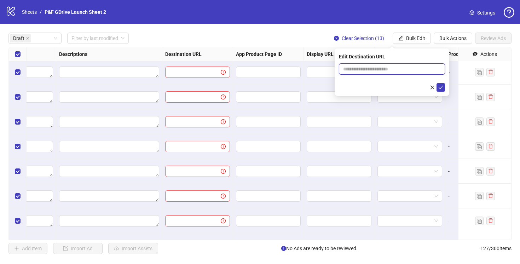
click at [371, 67] on input "text" at bounding box center [389, 69] width 92 height 8
paste input "**********"
type input "**********"
click at [440, 87] on icon "check" at bounding box center [440, 87] width 5 height 5
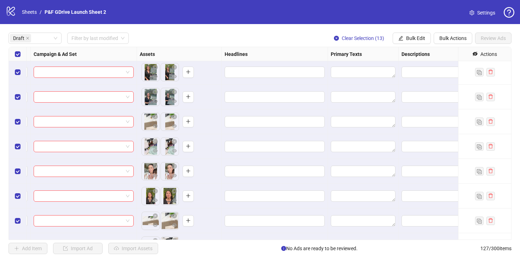
scroll to position [1, 307]
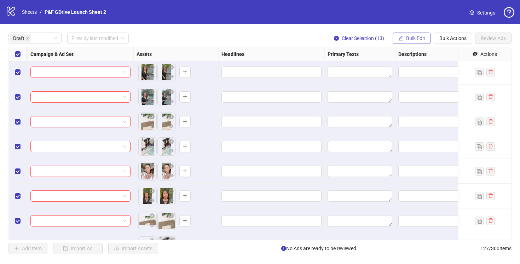
click at [417, 39] on span "Bulk Edit" at bounding box center [415, 38] width 19 height 6
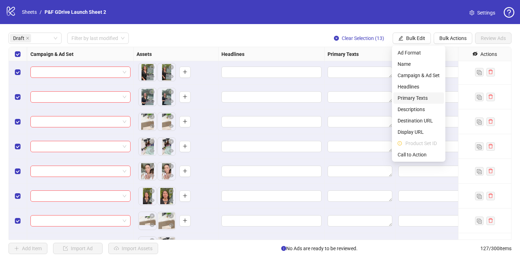
click at [406, 96] on span "Primary Texts" at bounding box center [418, 98] width 42 height 8
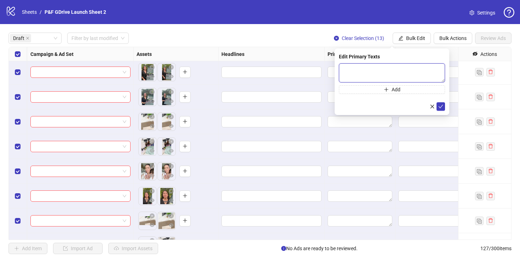
click at [355, 68] on textarea at bounding box center [392, 72] width 106 height 19
paste textarea "**********"
click at [345, 70] on textarea "**********" at bounding box center [392, 72] width 106 height 19
type textarea "**********"
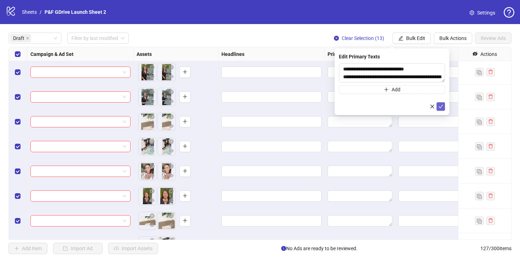
click at [442, 106] on icon "check" at bounding box center [440, 106] width 5 height 5
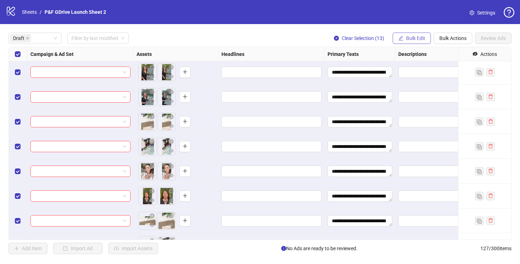
click at [413, 38] on span "Bulk Edit" at bounding box center [415, 38] width 19 height 6
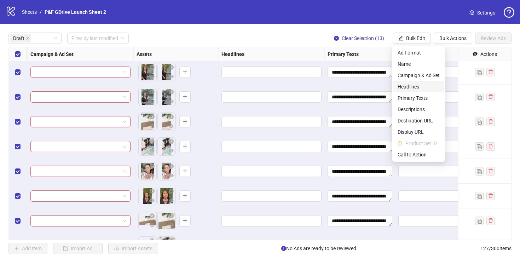
click at [404, 88] on span "Headlines" at bounding box center [418, 87] width 42 height 8
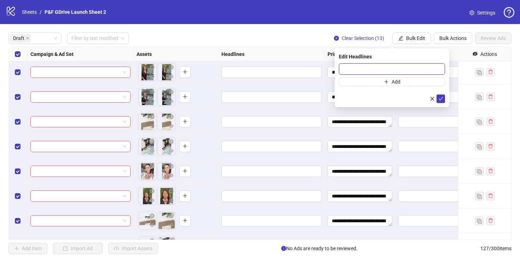
click at [350, 66] on input "text" at bounding box center [392, 68] width 106 height 11
paste input "**********"
click at [345, 70] on input "**********" at bounding box center [392, 68] width 106 height 11
type input "**********"
click at [439, 97] on icon "check" at bounding box center [440, 98] width 5 height 5
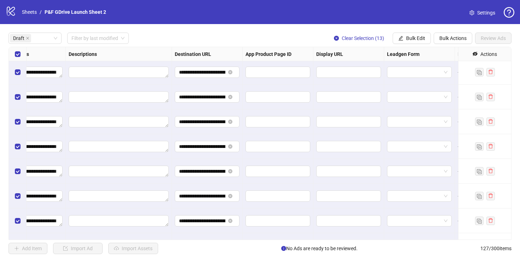
scroll to position [1, 637]
click at [410, 38] on span "Bulk Edit" at bounding box center [415, 38] width 19 height 6
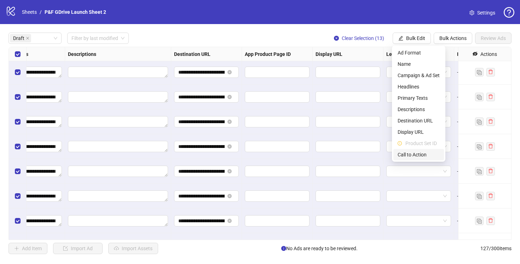
click at [407, 153] on span "Call to Action" at bounding box center [418, 155] width 42 height 8
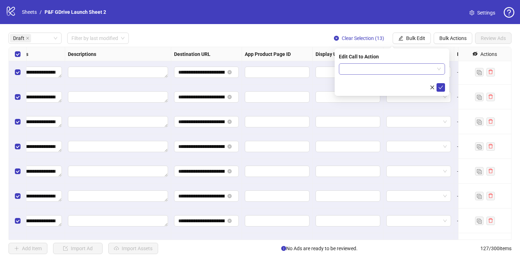
click at [385, 72] on input "search" at bounding box center [388, 69] width 91 height 11
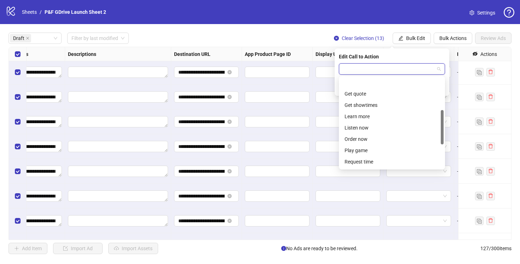
scroll to position [147, 0]
click at [358, 106] on div "Shop now" at bounding box center [391, 106] width 95 height 8
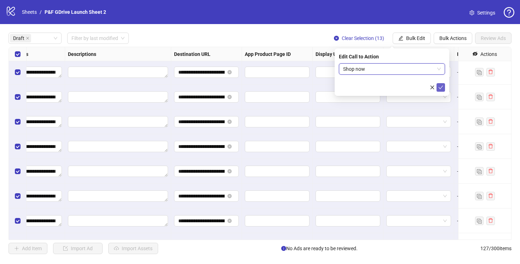
click at [440, 85] on icon "check" at bounding box center [440, 87] width 5 height 5
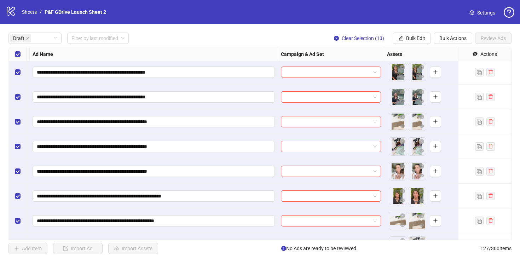
scroll to position [1, 0]
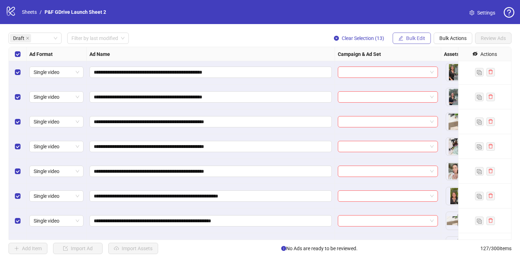
click at [409, 38] on span "Bulk Edit" at bounding box center [415, 38] width 19 height 6
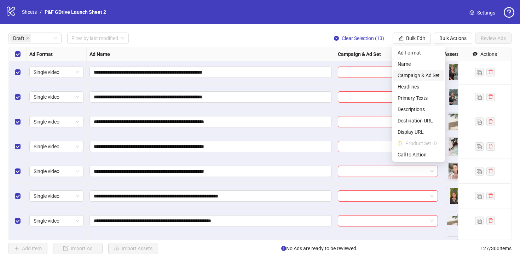
click at [408, 74] on span "Campaign & Ad Set" at bounding box center [418, 75] width 42 height 8
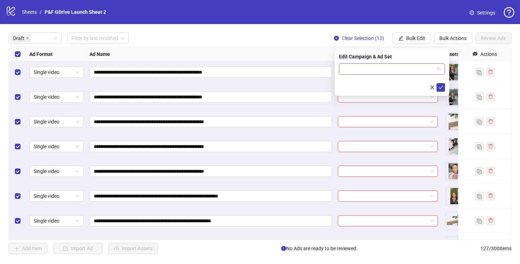
click at [408, 73] on input "search" at bounding box center [388, 69] width 91 height 11
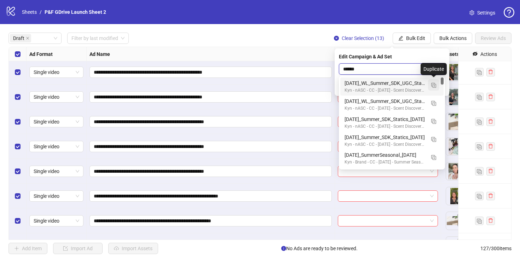
click at [433, 85] on img "button" at bounding box center [433, 85] width 5 height 5
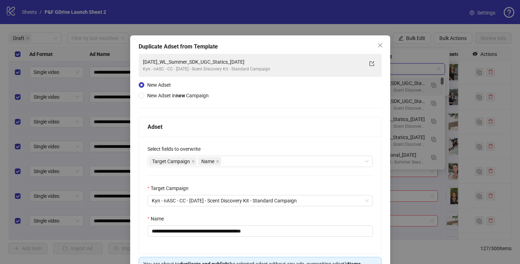
type input "******"
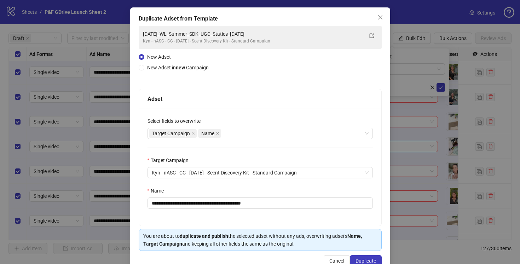
scroll to position [46, 0]
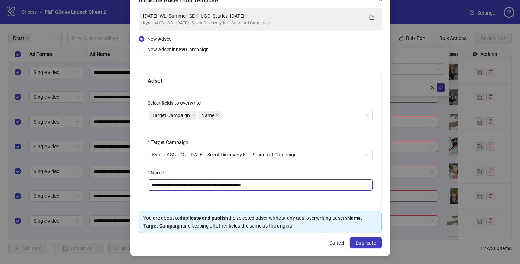
drag, startPoint x: 285, startPoint y: 187, endPoint x: 265, endPoint y: 185, distance: 19.9
click at [265, 185] on input "**********" at bounding box center [259, 184] width 225 height 11
click at [251, 187] on input "**********" at bounding box center [259, 184] width 225 height 11
drag, startPoint x: 244, startPoint y: 186, endPoint x: 216, endPoint y: 187, distance: 28.3
click at [216, 187] on input "**********" at bounding box center [259, 184] width 225 height 11
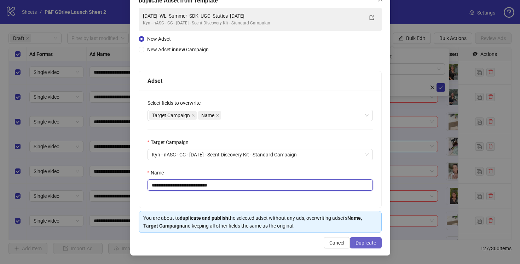
type input "**********"
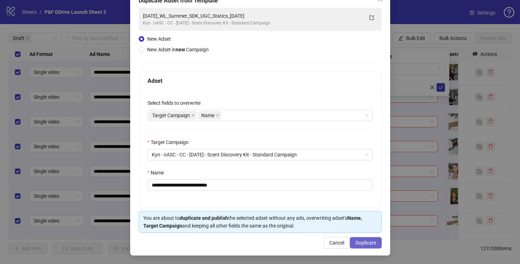
click at [366, 241] on span "Duplicate" at bounding box center [365, 243] width 21 height 6
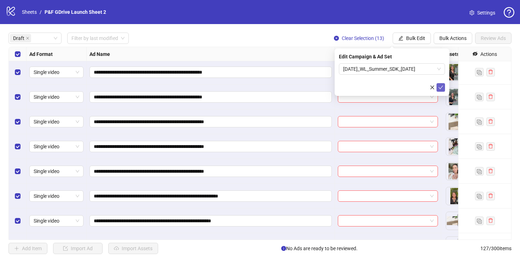
click at [441, 87] on icon "check" at bounding box center [440, 88] width 5 height 4
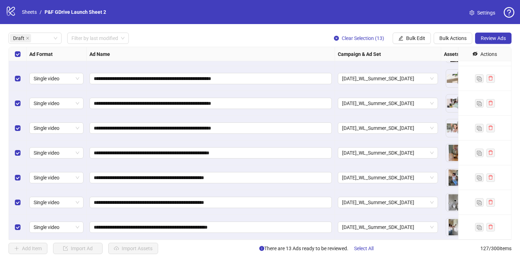
scroll to position [0, 0]
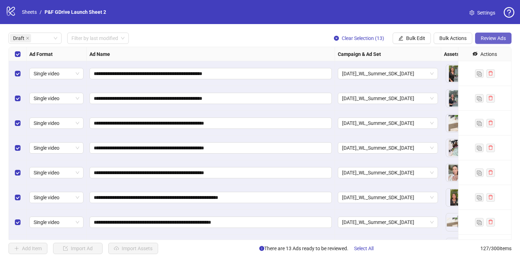
click at [496, 36] on span "Review Ads" at bounding box center [492, 38] width 25 height 6
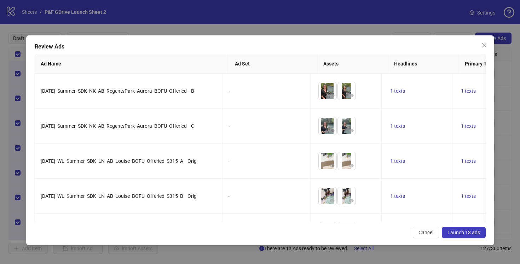
click at [462, 236] on button "Launch 13 ads" at bounding box center [464, 232] width 44 height 11
